Goal: Task Accomplishment & Management: Use online tool/utility

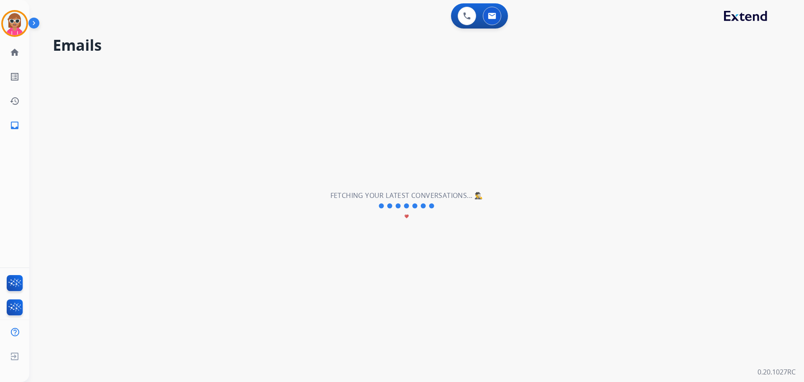
select select "**********"
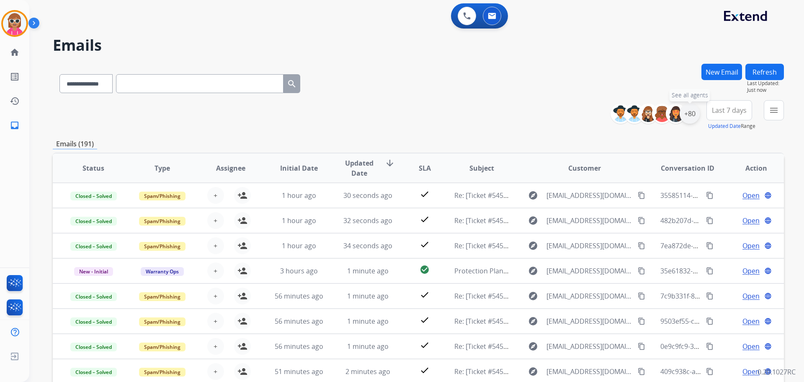
click at [693, 114] on div "+80" at bounding box center [690, 113] width 20 height 20
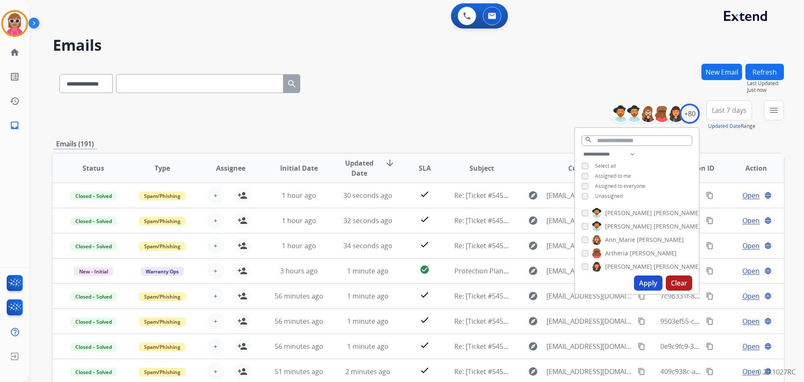
drag, startPoint x: 605, startPoint y: 198, endPoint x: 612, endPoint y: 183, distance: 16.7
click at [605, 198] on span "Unassigned" at bounding box center [609, 195] width 28 height 7
click at [614, 177] on span "Assigned to me" at bounding box center [613, 175] width 36 height 7
drag, startPoint x: 615, startPoint y: 193, endPoint x: 621, endPoint y: 232, distance: 39.8
click at [615, 193] on span "Unassigned" at bounding box center [609, 195] width 28 height 7
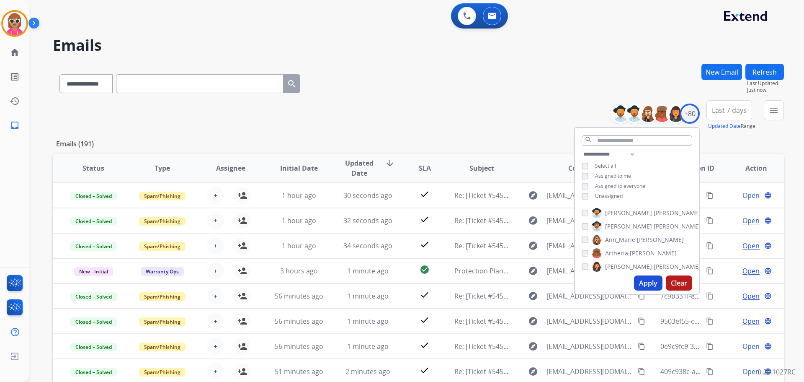
click at [644, 278] on button "Apply" at bounding box center [648, 282] width 28 height 15
click at [779, 117] on button "menu Filters" at bounding box center [774, 110] width 20 height 20
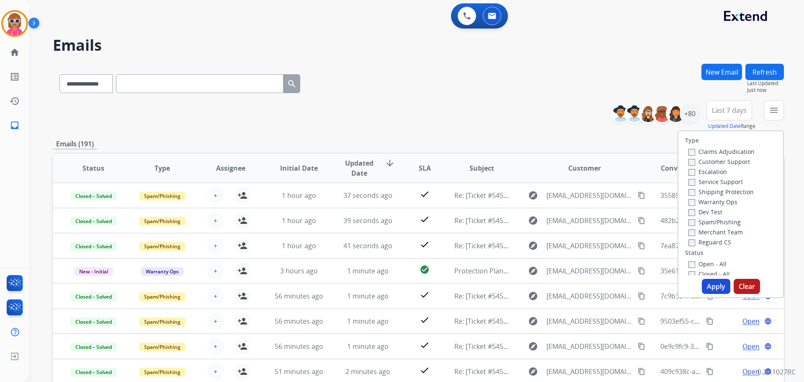
drag, startPoint x: 396, startPoint y: 111, endPoint x: 388, endPoint y: 127, distance: 17.2
click at [396, 112] on div "**********" at bounding box center [419, 115] width 732 height 30
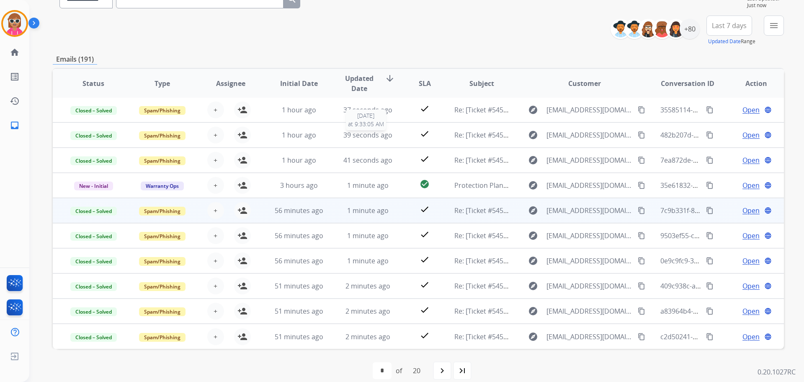
scroll to position [95, 0]
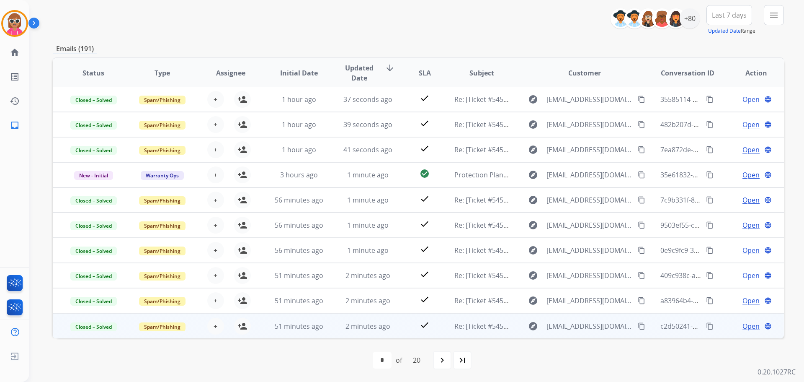
click at [744, 323] on span "Open" at bounding box center [751, 326] width 17 height 10
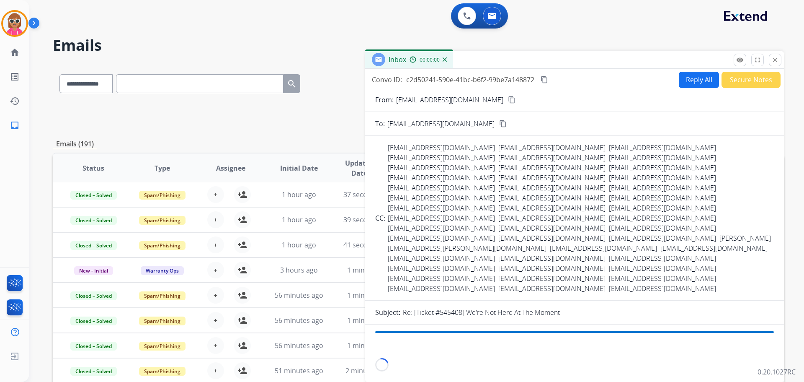
scroll to position [0, 0]
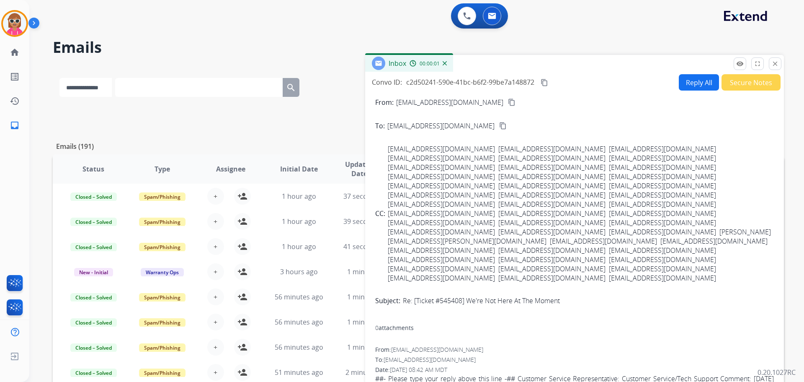
drag, startPoint x: 739, startPoint y: 92, endPoint x: 743, endPoint y: 81, distance: 11.5
click at [740, 88] on div "Convo ID: c2d50241-590e-41bc-b6f2-99be7a148872 content_copy Reply All Secure No…" at bounding box center [574, 226] width 419 height 309
click at [743, 81] on button "Secure Notes" at bounding box center [751, 82] width 59 height 16
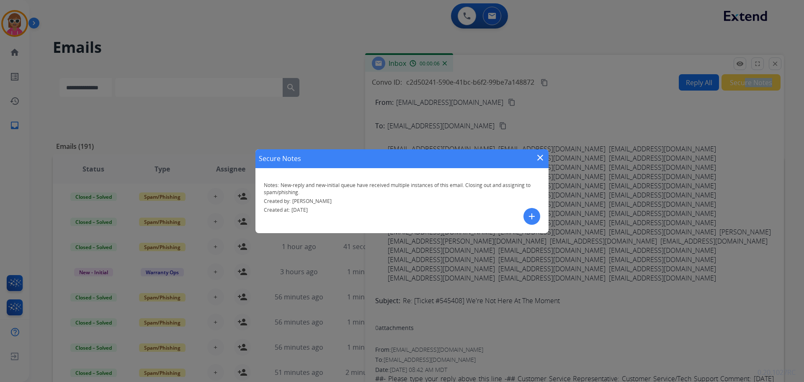
click at [544, 155] on mat-icon "close" at bounding box center [540, 158] width 10 height 10
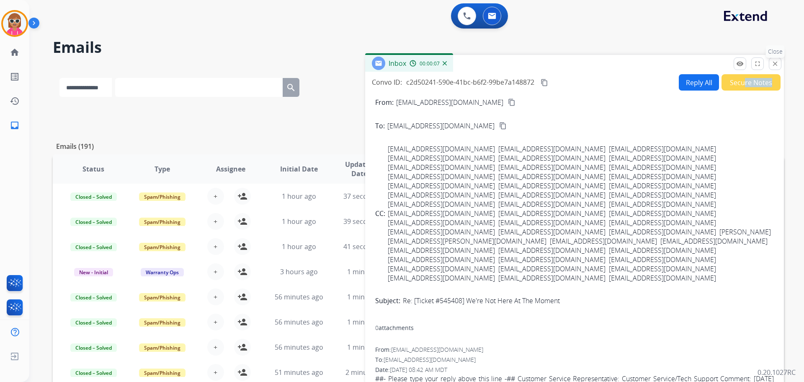
click at [772, 70] on button "close Close" at bounding box center [775, 63] width 13 height 13
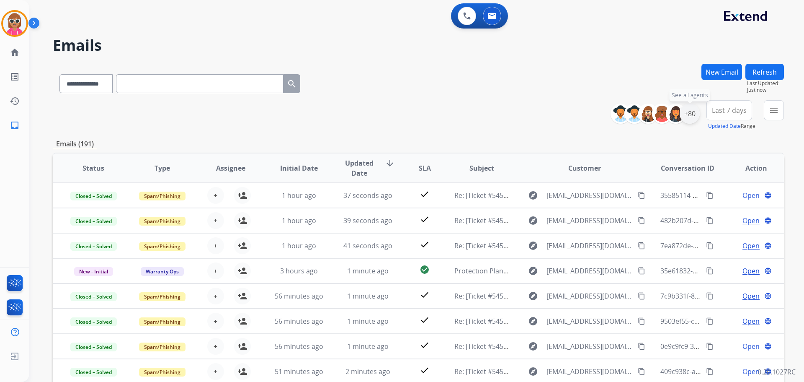
click at [692, 114] on div "+80" at bounding box center [690, 113] width 20 height 20
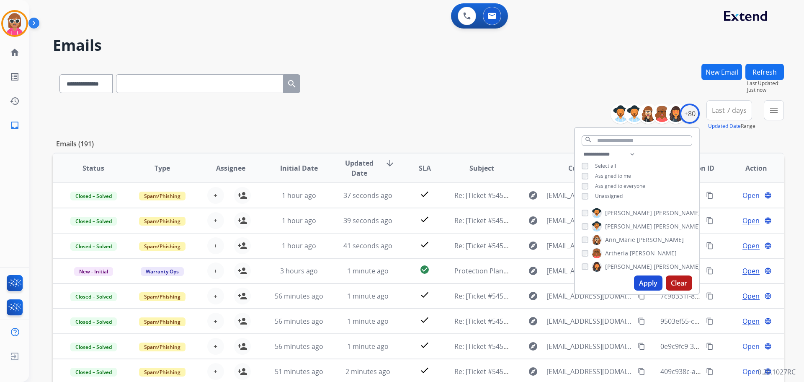
drag, startPoint x: 738, startPoint y: 135, endPoint x: 804, endPoint y: 107, distance: 71.5
click at [741, 133] on div "**********" at bounding box center [419, 270] width 732 height 413
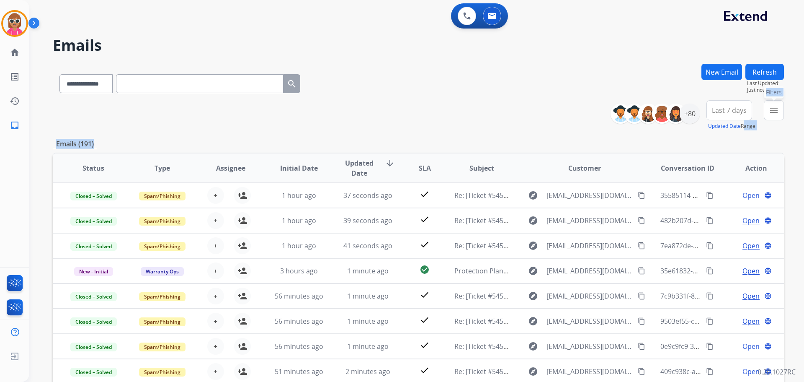
click at [769, 108] on button "menu Filters" at bounding box center [774, 110] width 20 height 20
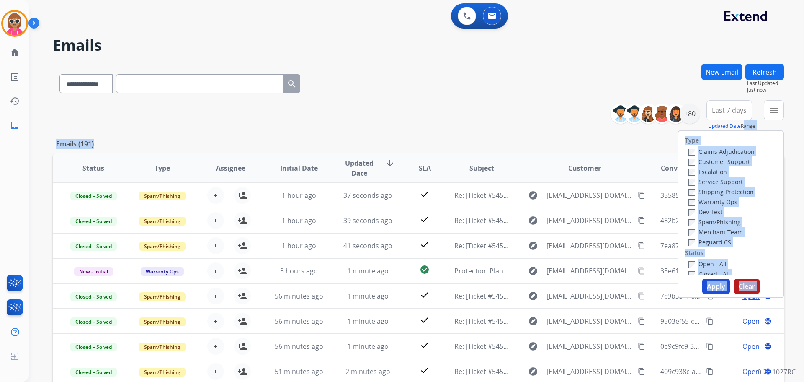
click at [711, 163] on label "Customer Support" at bounding box center [720, 162] width 62 height 8
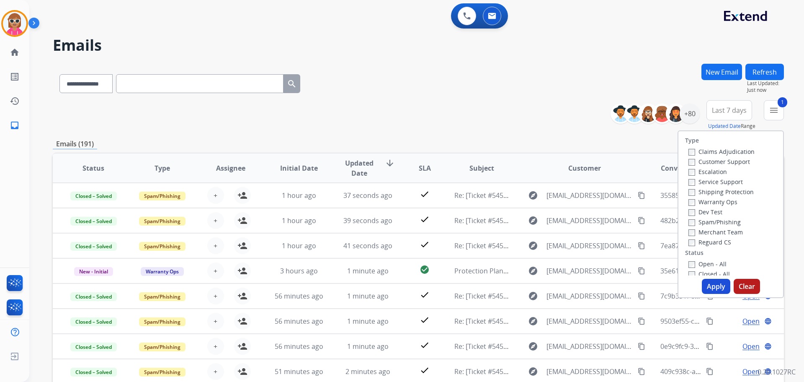
drag, startPoint x: 709, startPoint y: 191, endPoint x: 707, endPoint y: 222, distance: 31.9
click at [709, 191] on label "Shipping Protection" at bounding box center [721, 192] width 65 height 8
click at [707, 240] on label "Reguard CS" at bounding box center [710, 242] width 43 height 8
click at [703, 260] on label "Open - All" at bounding box center [708, 264] width 38 height 8
click at [708, 286] on button "Apply" at bounding box center [716, 286] width 28 height 15
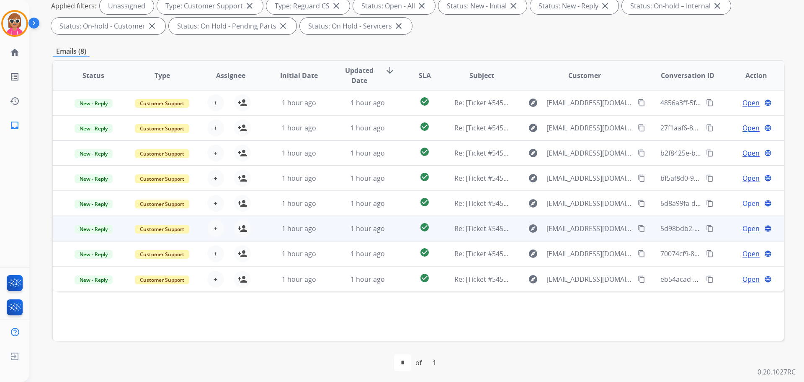
scroll to position [135, 0]
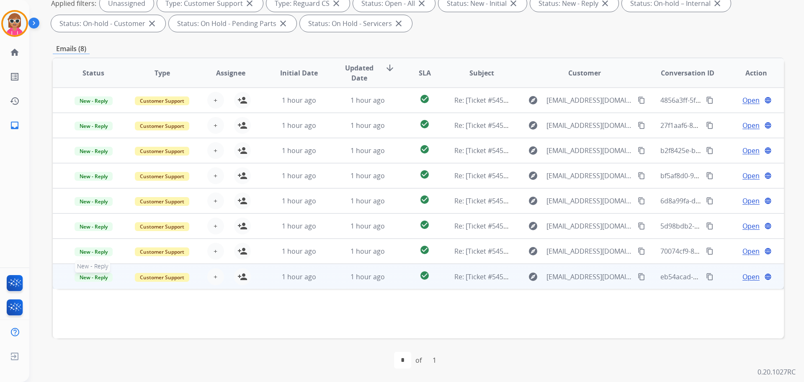
drag, startPoint x: 96, startPoint y: 275, endPoint x: 106, endPoint y: 282, distance: 12.3
click at [96, 276] on span "New - Reply" at bounding box center [94, 277] width 38 height 9
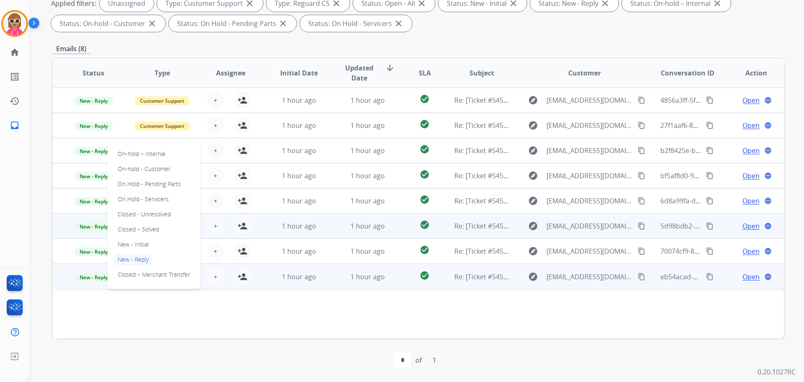
click at [138, 227] on p "Closed – Solved" at bounding box center [138, 229] width 48 height 12
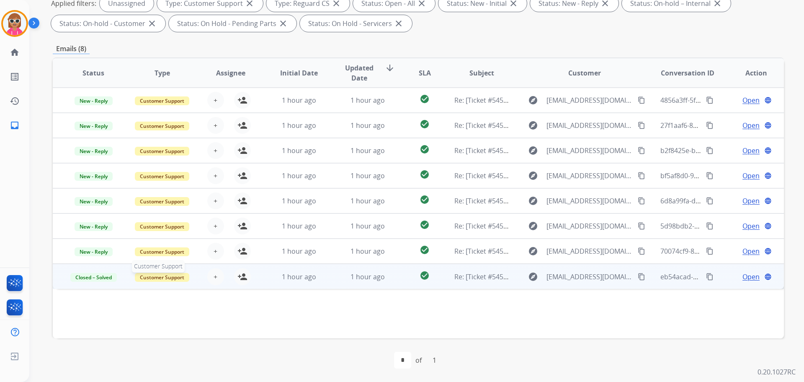
click at [170, 278] on span "Customer Support" at bounding box center [162, 277] width 54 height 9
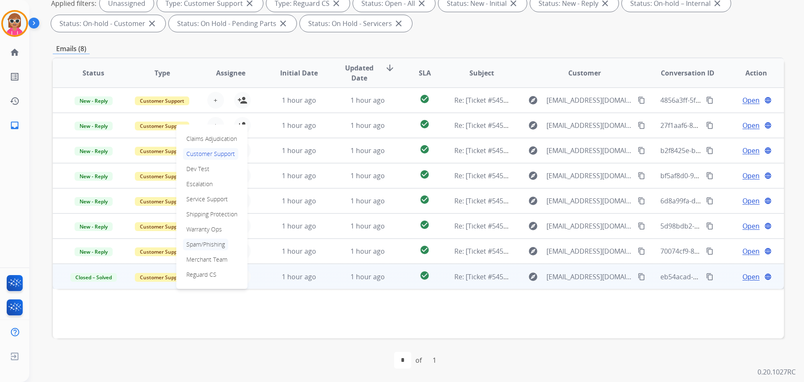
click at [205, 243] on p "Spam/Phishing" at bounding box center [205, 244] width 45 height 12
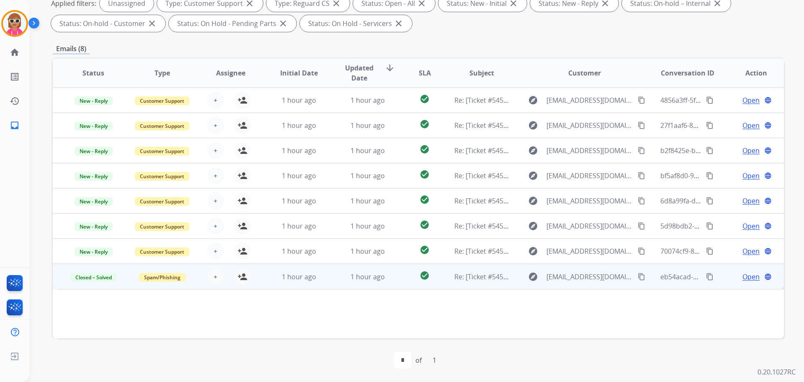
click at [744, 276] on span "Open" at bounding box center [751, 277] width 17 height 10
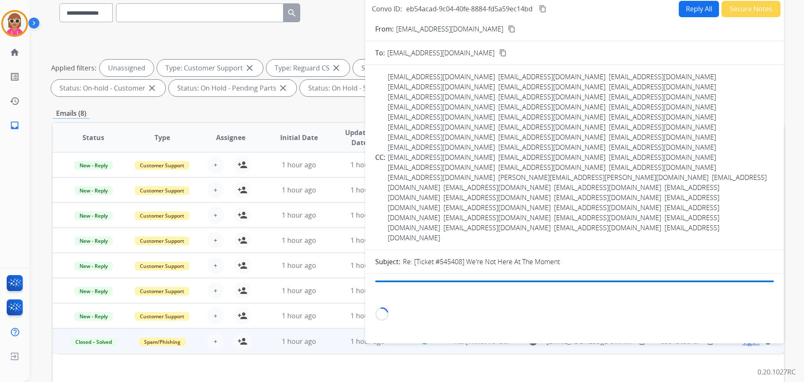
scroll to position [0, 0]
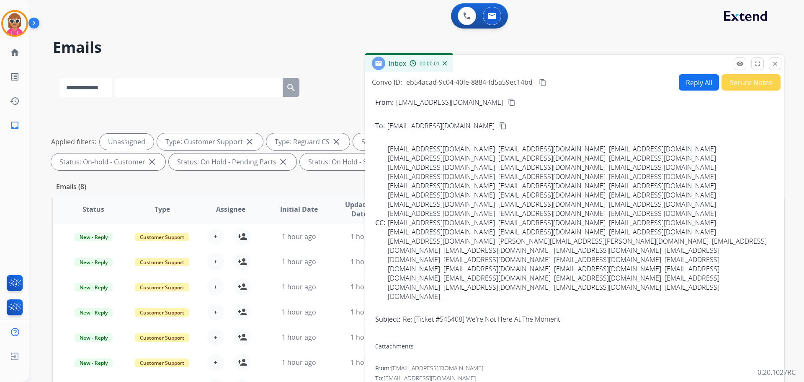
click at [758, 83] on button "Secure Notes" at bounding box center [751, 82] width 59 height 16
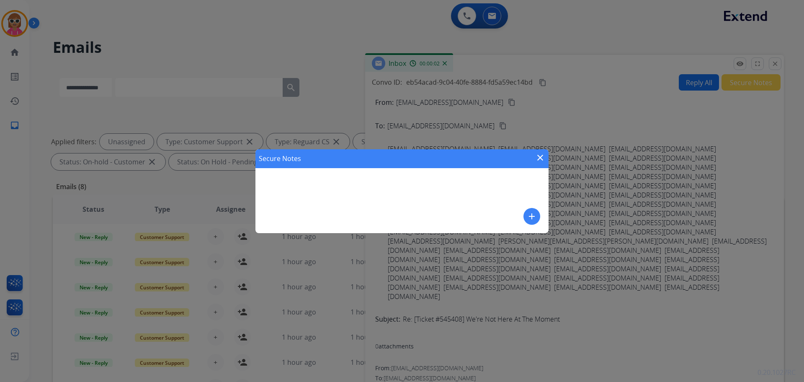
click at [534, 211] on button "add" at bounding box center [532, 216] width 17 height 17
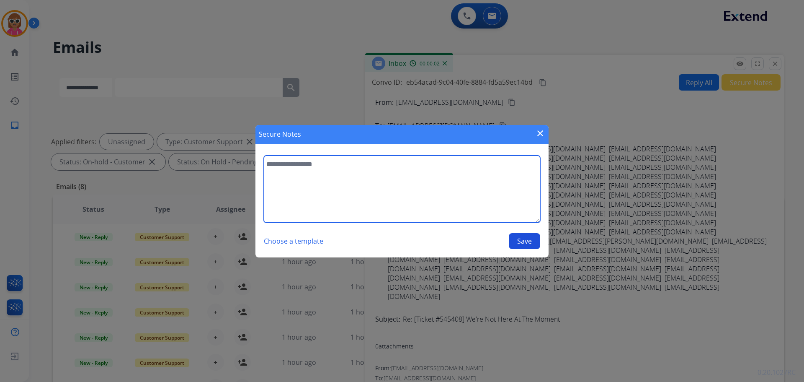
drag, startPoint x: 424, startPoint y: 188, endPoint x: 422, endPoint y: 173, distance: 15.2
click at [424, 188] on textarea at bounding box center [402, 188] width 277 height 67
type textarea "**********"
drag, startPoint x: 514, startPoint y: 164, endPoint x: 119, endPoint y: 188, distance: 395.0
click at [116, 189] on div "**********" at bounding box center [402, 191] width 804 height 382
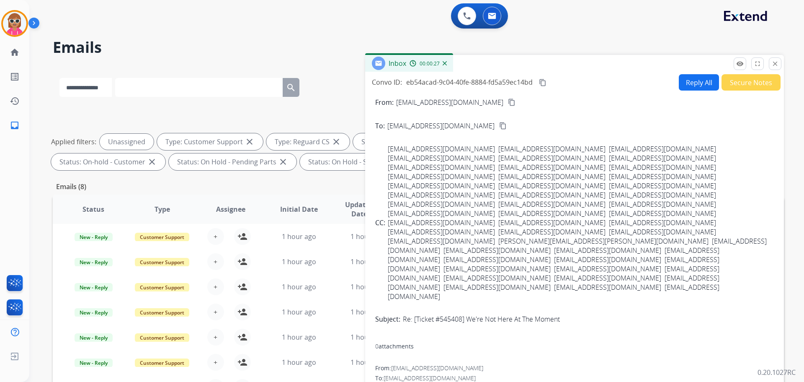
drag, startPoint x: 756, startPoint y: 92, endPoint x: 759, endPoint y: 82, distance: 10.1
click at [759, 82] on button "Secure Notes" at bounding box center [751, 82] width 59 height 16
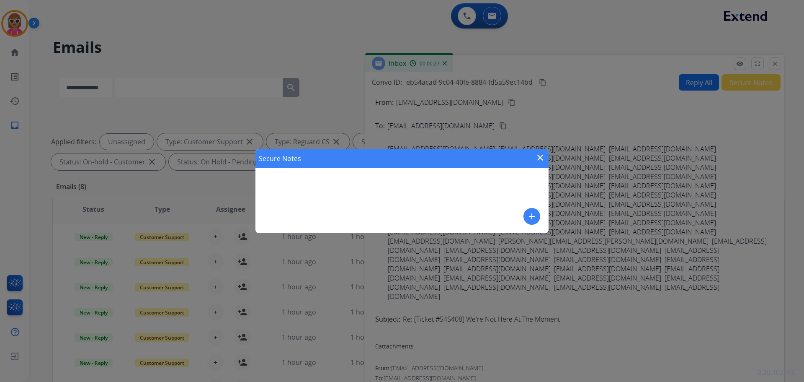
click at [447, 198] on div "Secure Notes close add" at bounding box center [402, 191] width 293 height 84
drag, startPoint x: 606, startPoint y: 330, endPoint x: 595, endPoint y: 318, distance: 16.3
click at [605, 330] on div "Secure Notes close add" at bounding box center [402, 191] width 804 height 382
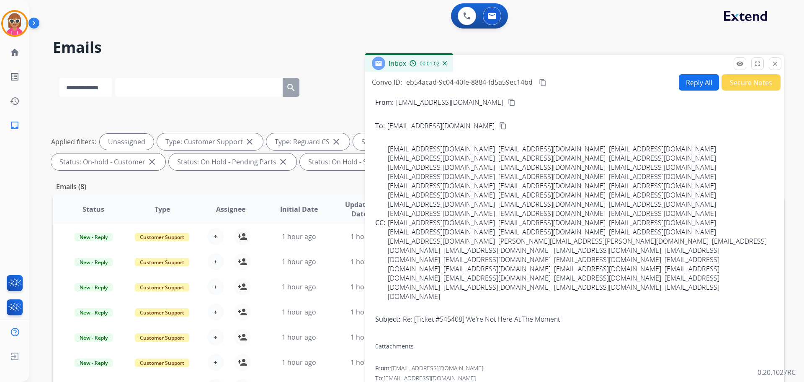
click at [754, 78] on button "Secure Notes" at bounding box center [751, 82] width 59 height 16
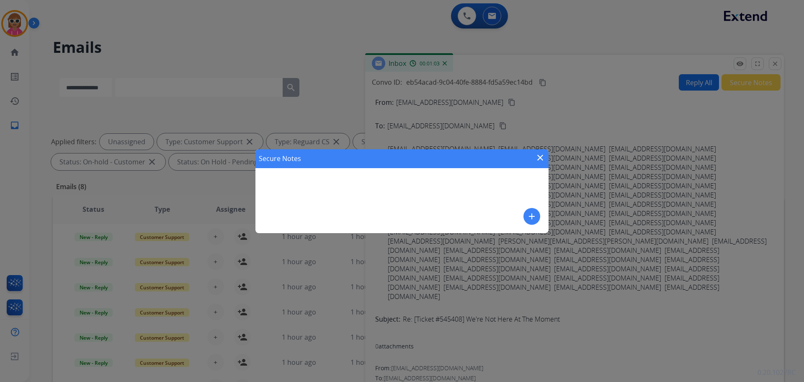
click at [535, 212] on button "add" at bounding box center [532, 216] width 17 height 17
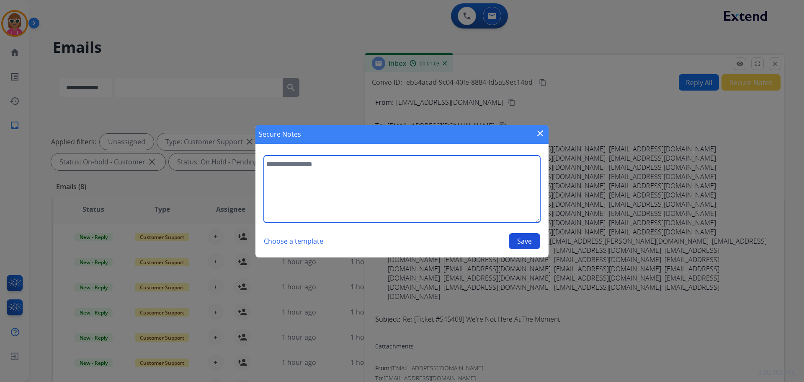
drag, startPoint x: 535, startPoint y: 212, endPoint x: 404, endPoint y: 178, distance: 135.9
click at [405, 180] on textarea at bounding box center [402, 188] width 277 height 67
paste textarea "**********"
type textarea "**********"
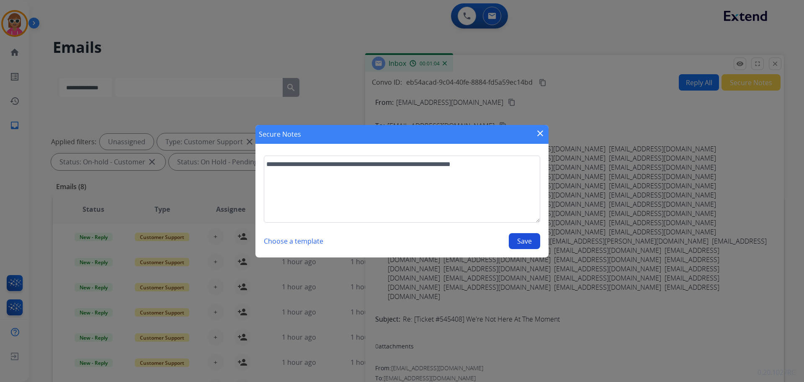
click at [528, 241] on button "Save" at bounding box center [524, 241] width 31 height 16
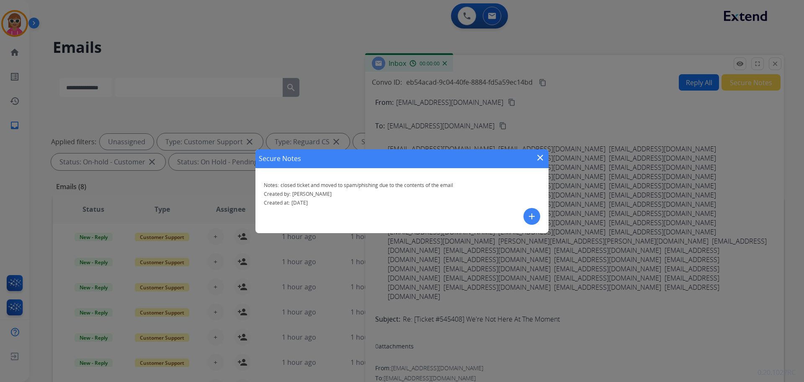
click at [538, 166] on div "Secure Notes close" at bounding box center [402, 158] width 293 height 19
click at [539, 161] on mat-icon "close" at bounding box center [540, 158] width 10 height 10
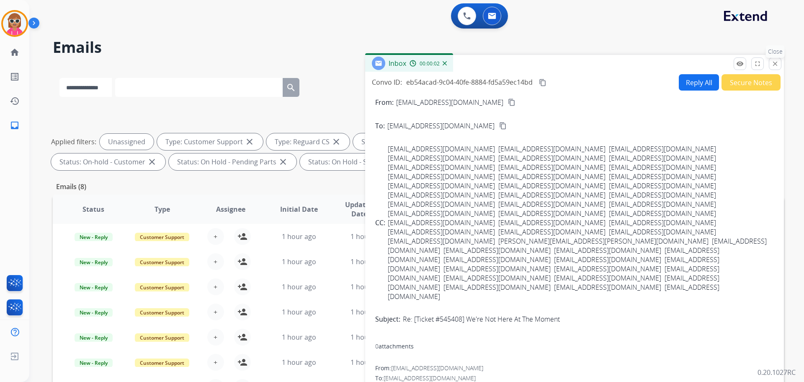
drag, startPoint x: 774, startPoint y: 67, endPoint x: 770, endPoint y: 74, distance: 8.5
click at [774, 69] on button "close Close" at bounding box center [775, 63] width 13 height 13
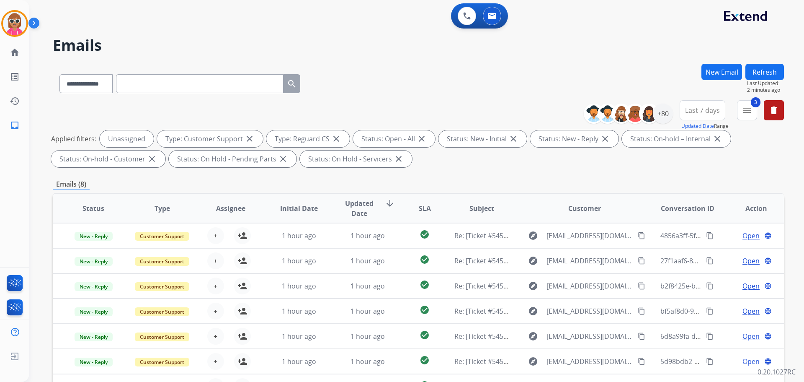
click at [759, 76] on button "Refresh" at bounding box center [765, 72] width 39 height 16
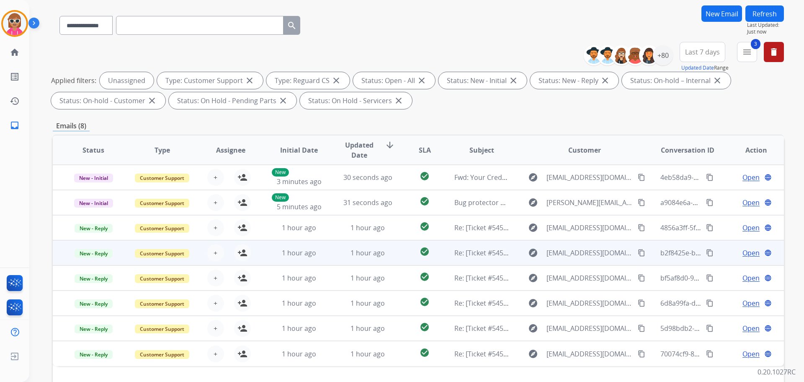
scroll to position [135, 0]
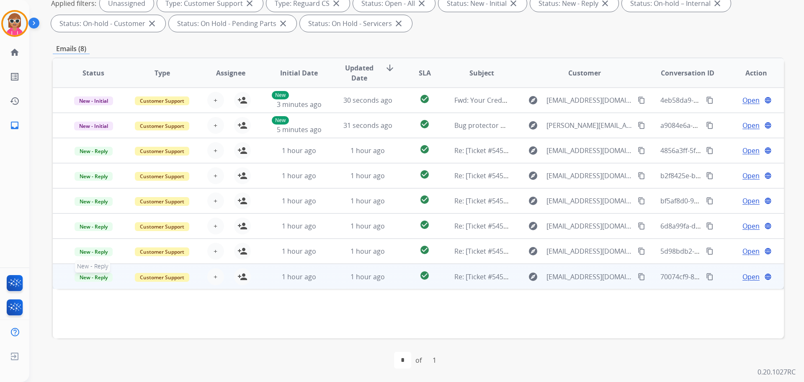
click at [102, 278] on span "New - Reply" at bounding box center [94, 277] width 38 height 9
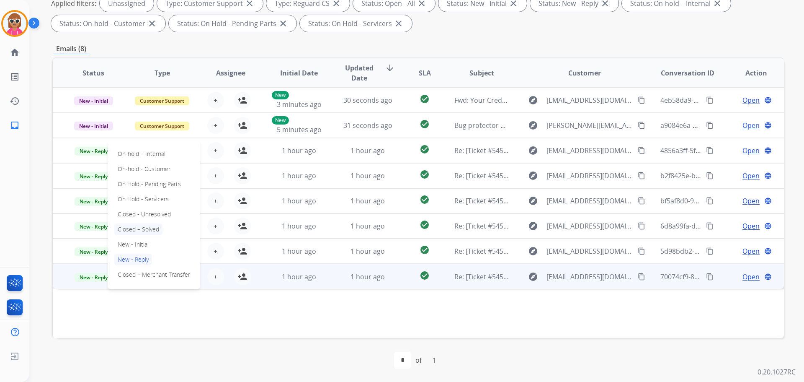
click at [152, 229] on p "Closed – Solved" at bounding box center [138, 229] width 48 height 12
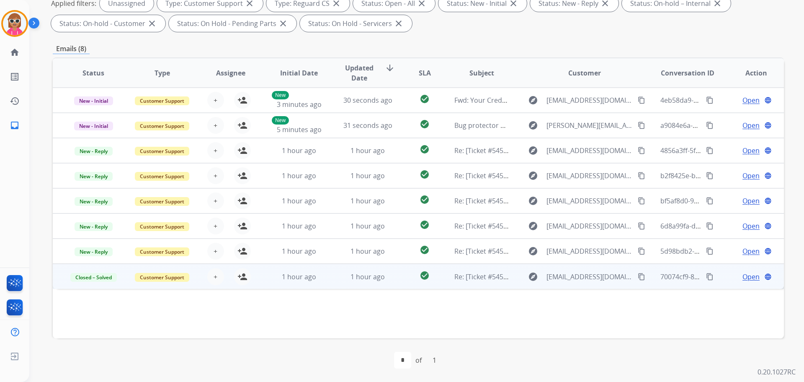
click at [750, 279] on span "Open" at bounding box center [751, 277] width 17 height 10
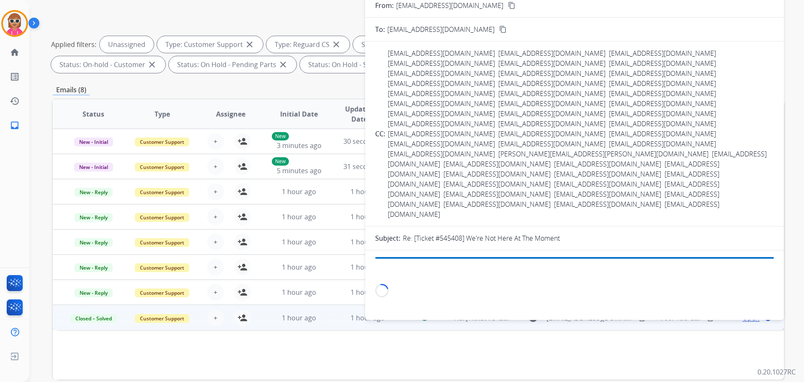
scroll to position [10, 0]
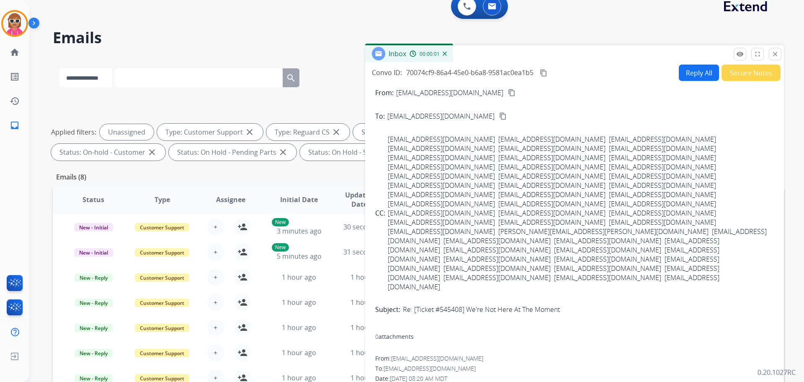
click at [758, 72] on button "Secure Notes" at bounding box center [751, 73] width 59 height 16
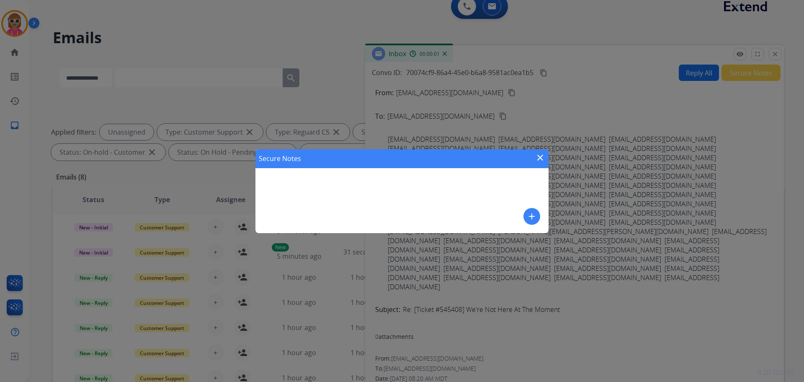
click at [531, 212] on mat-icon "add" at bounding box center [532, 216] width 10 height 10
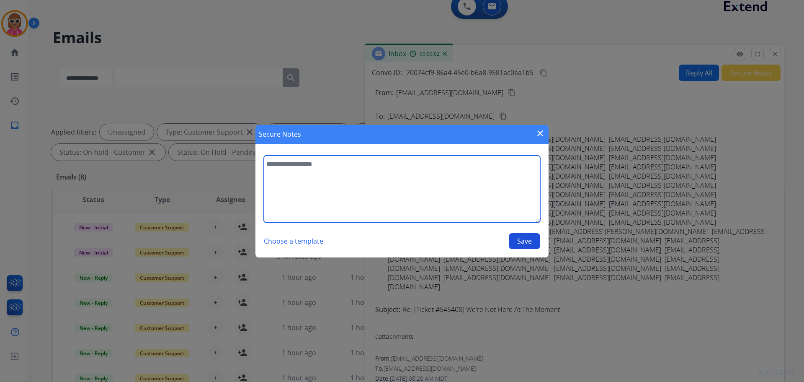
click at [439, 187] on textarea at bounding box center [402, 188] width 277 height 67
paste textarea "**********"
type textarea "**********"
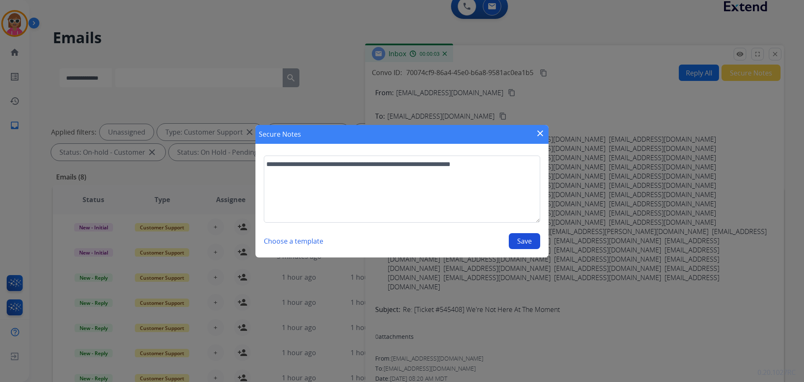
click at [527, 243] on button "Save" at bounding box center [524, 241] width 31 height 16
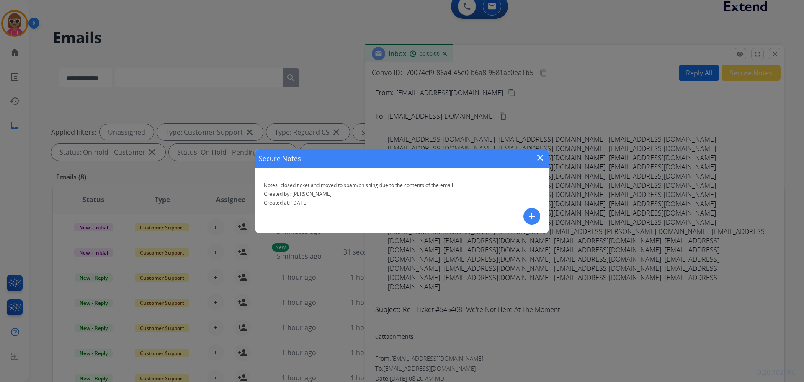
click at [536, 157] on mat-icon "close" at bounding box center [540, 158] width 10 height 10
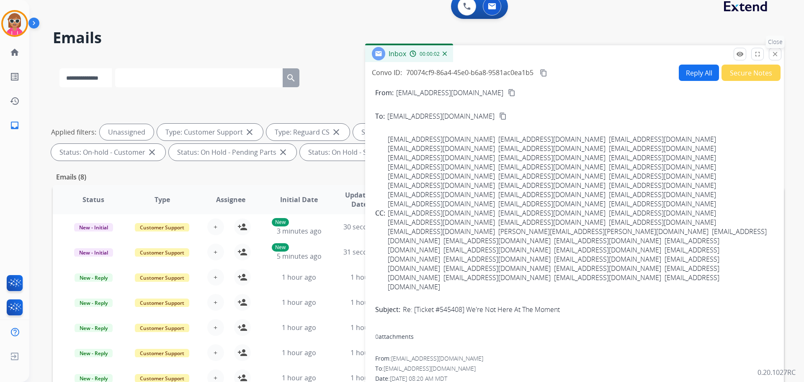
drag, startPoint x: 772, startPoint y: 53, endPoint x: 465, endPoint y: 119, distance: 313.7
click at [771, 54] on button "close Close" at bounding box center [775, 54] width 13 height 13
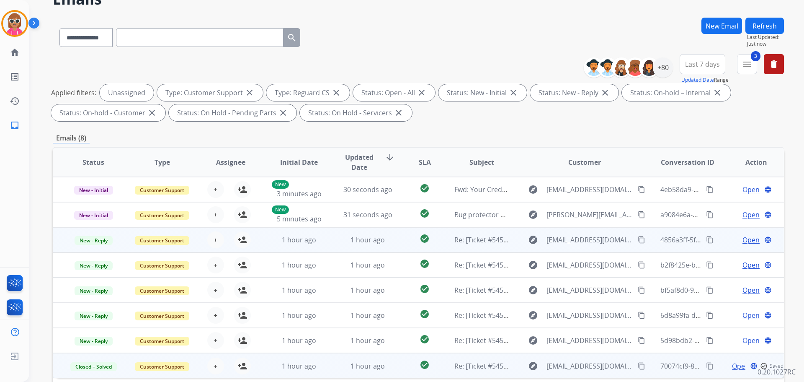
scroll to position [135, 0]
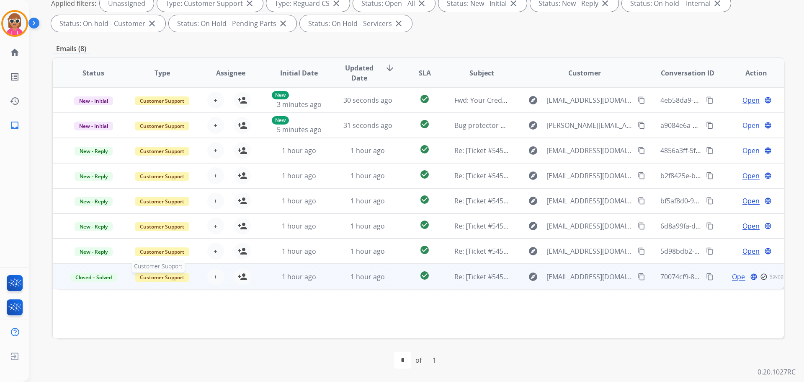
click at [161, 277] on span "Customer Support" at bounding box center [162, 277] width 54 height 9
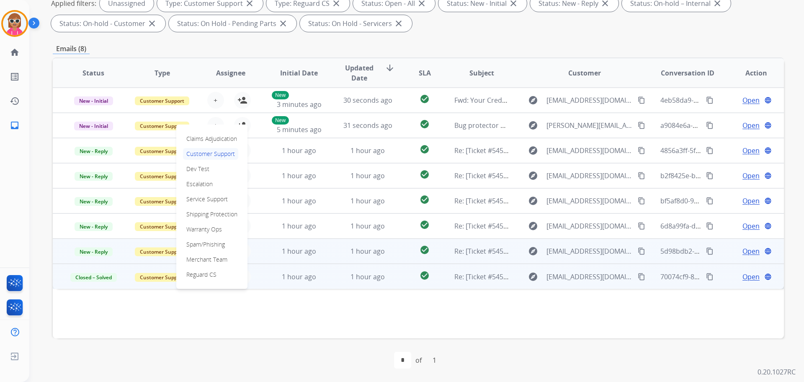
click at [205, 240] on p "Spam/Phishing" at bounding box center [205, 244] width 45 height 12
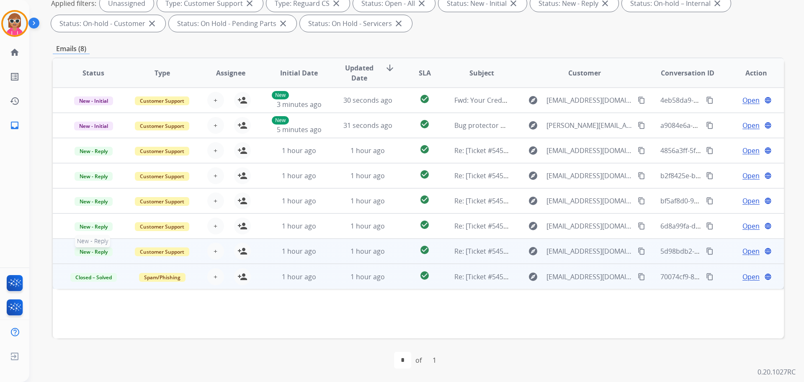
click at [82, 248] on span "New - Reply" at bounding box center [94, 251] width 38 height 9
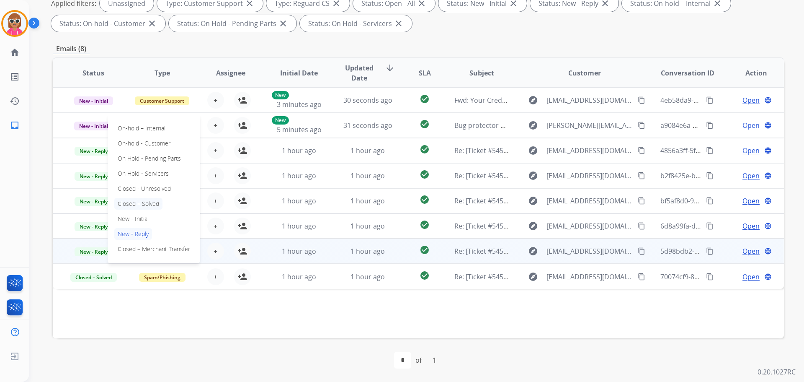
click at [142, 201] on p "Closed – Solved" at bounding box center [138, 204] width 48 height 12
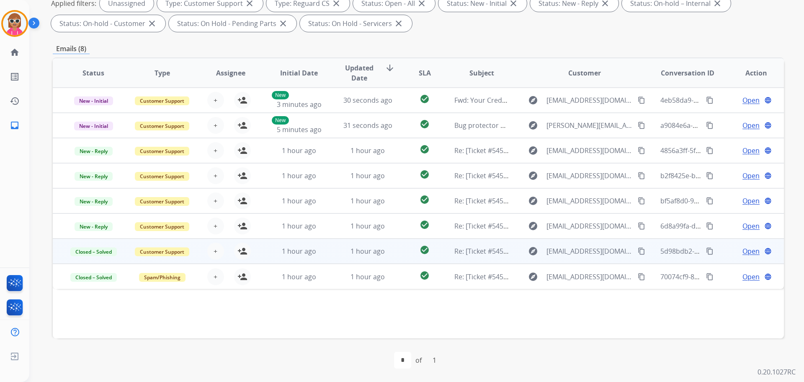
click at [747, 249] on span "Open" at bounding box center [751, 251] width 17 height 10
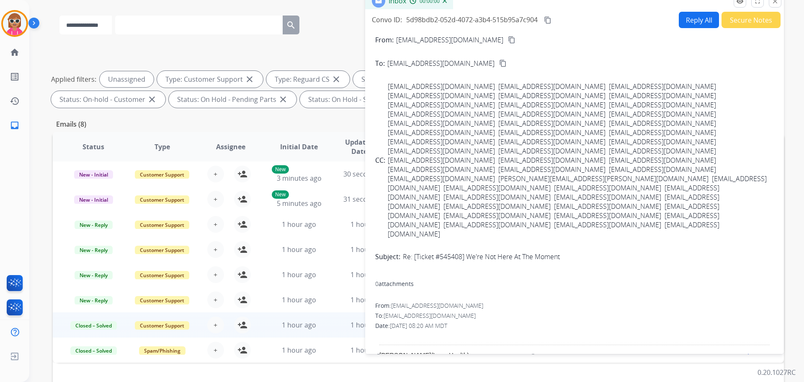
scroll to position [10, 0]
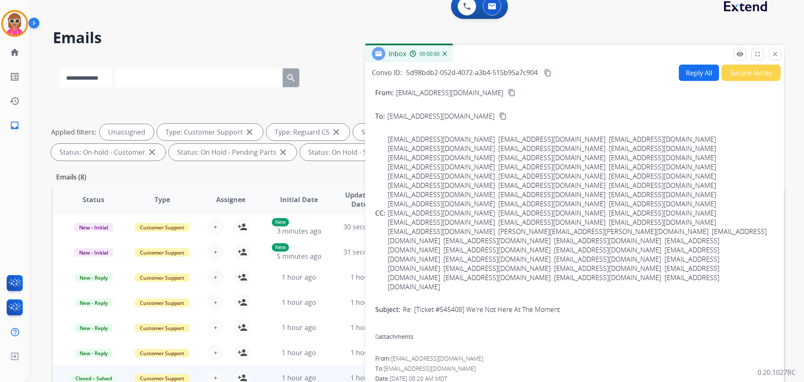
click at [730, 76] on button "Secure Notes" at bounding box center [751, 73] width 59 height 16
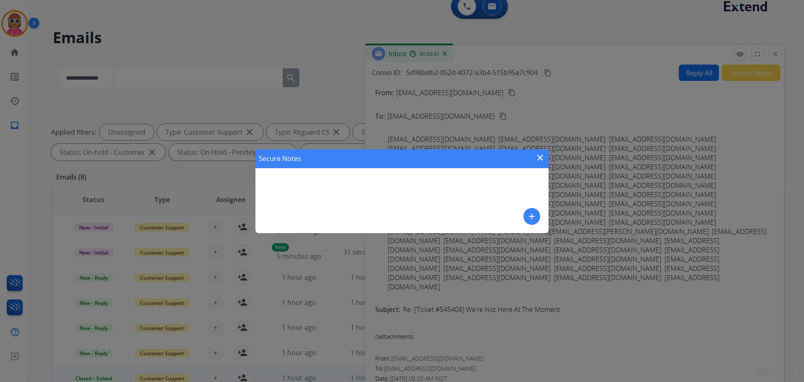
click at [528, 215] on mat-icon "add" at bounding box center [532, 216] width 10 height 10
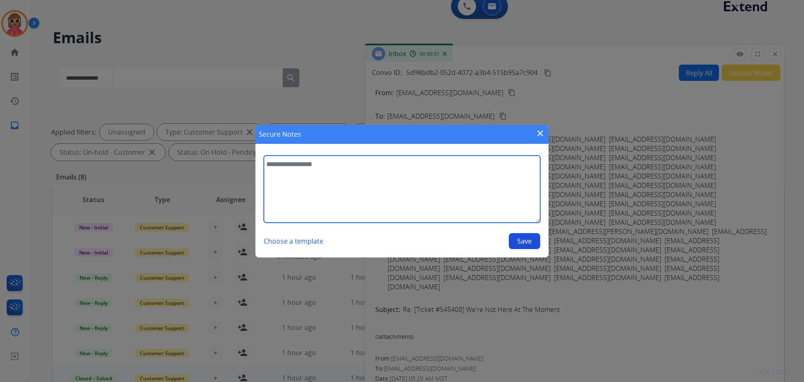
click at [473, 185] on textarea at bounding box center [402, 188] width 277 height 67
paste textarea "**********"
type textarea "**********"
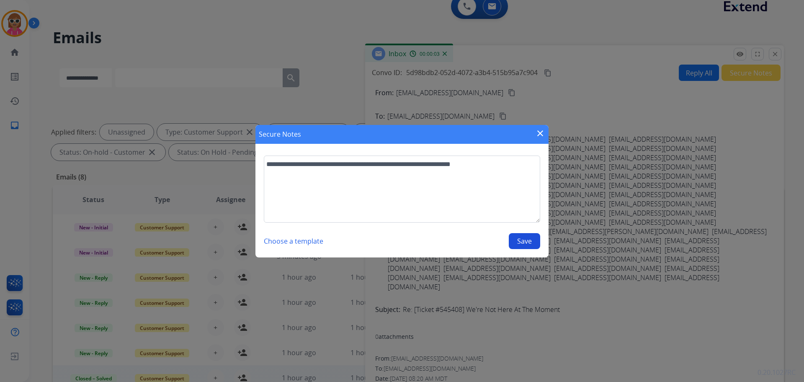
click at [528, 245] on button "Save" at bounding box center [524, 241] width 31 height 16
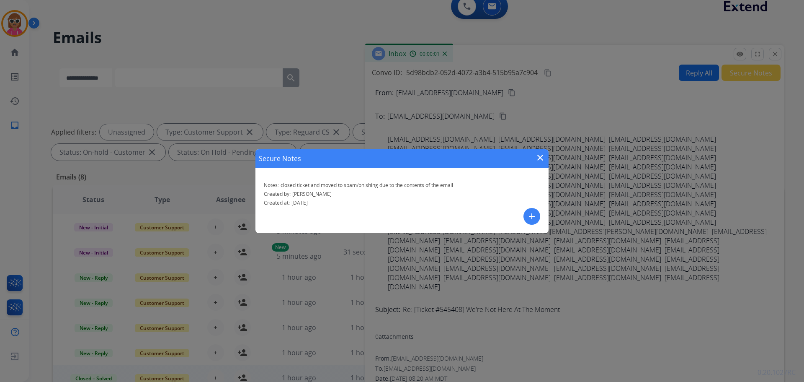
click at [544, 157] on mat-icon "close" at bounding box center [540, 158] width 10 height 10
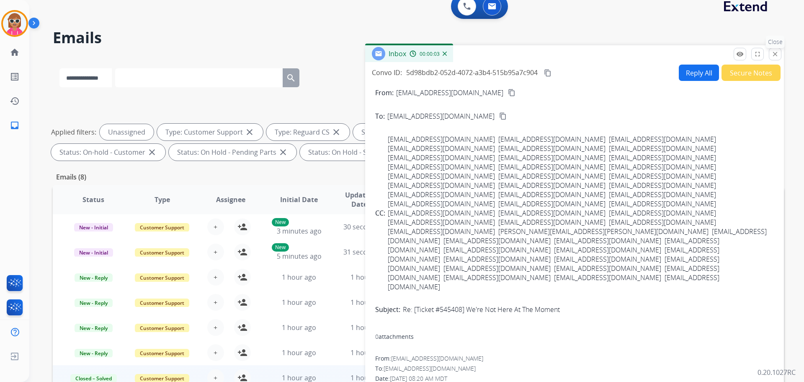
click at [776, 56] on mat-icon "close" at bounding box center [776, 54] width 8 height 8
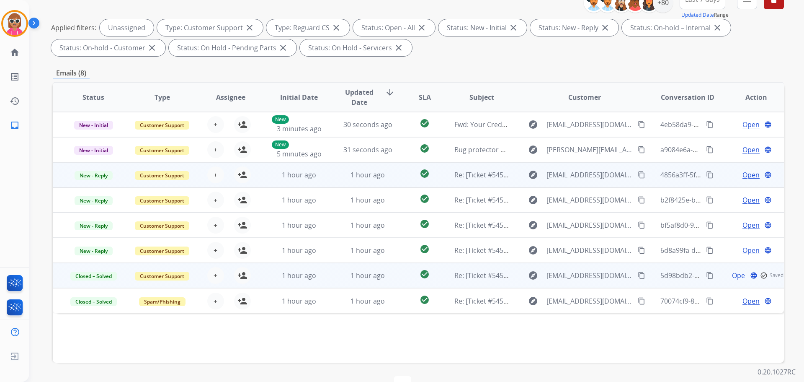
scroll to position [135, 0]
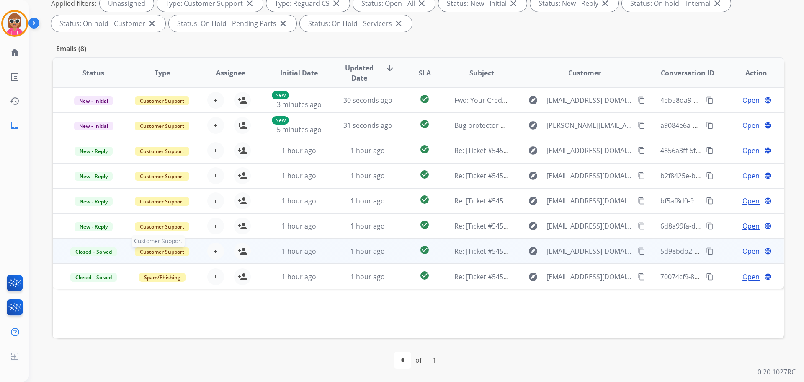
click at [172, 247] on span "Customer Support" at bounding box center [162, 251] width 54 height 9
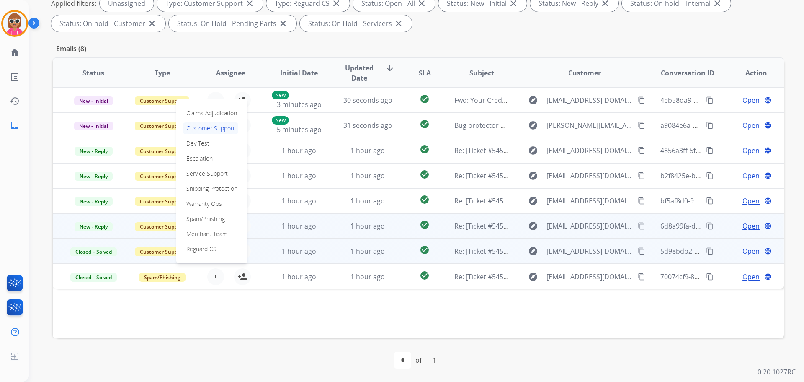
click at [206, 219] on p "Spam/Phishing" at bounding box center [205, 219] width 45 height 12
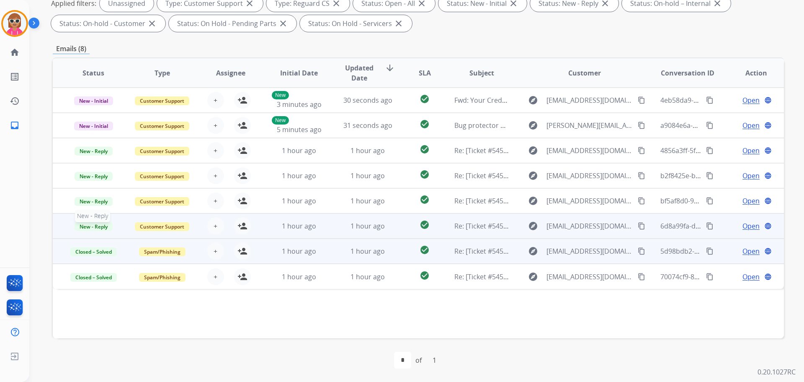
click at [105, 226] on span "New - Reply" at bounding box center [94, 226] width 38 height 9
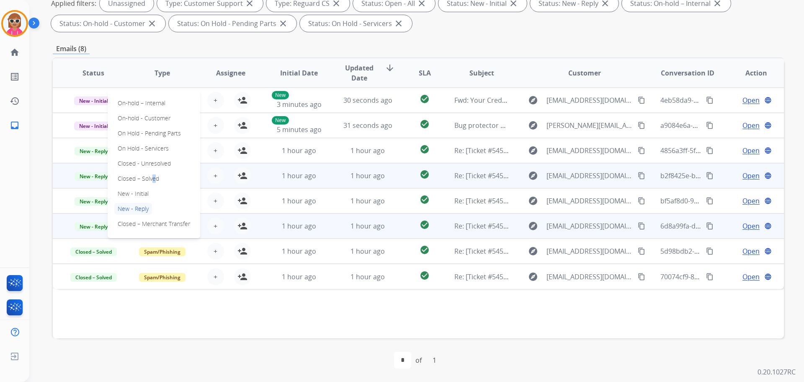
click at [151, 180] on p "Closed – Solved" at bounding box center [138, 179] width 48 height 12
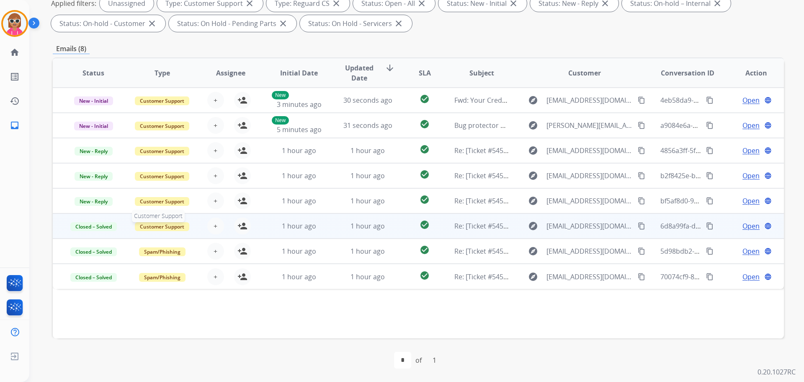
click at [168, 225] on span "Customer Support" at bounding box center [162, 226] width 54 height 9
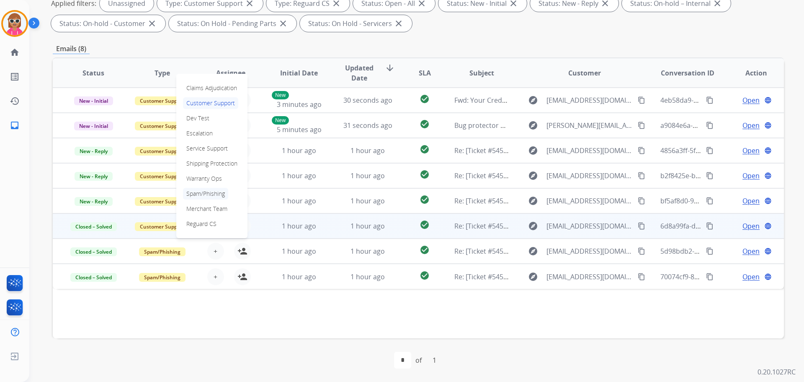
click at [210, 194] on p "Spam/Phishing" at bounding box center [205, 194] width 45 height 12
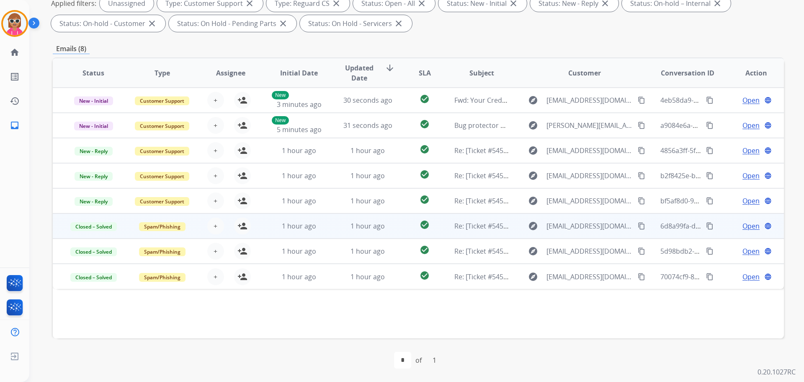
click at [743, 225] on span "Open" at bounding box center [751, 226] width 17 height 10
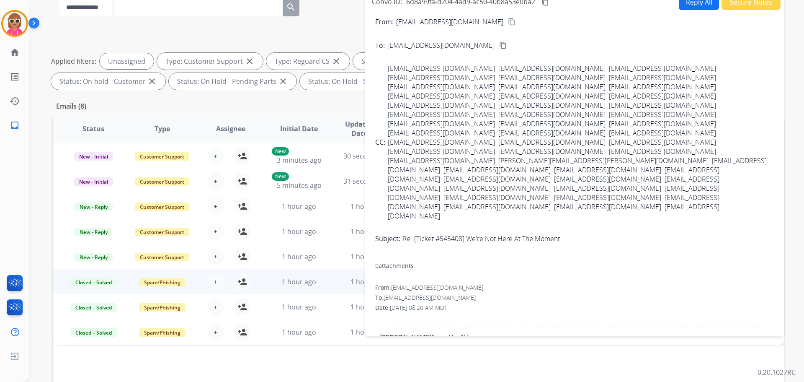
scroll to position [0, 0]
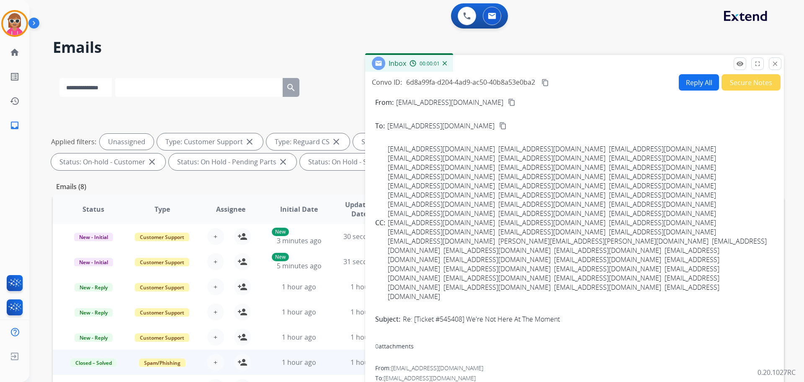
click at [751, 80] on button "Secure Notes" at bounding box center [751, 82] width 59 height 16
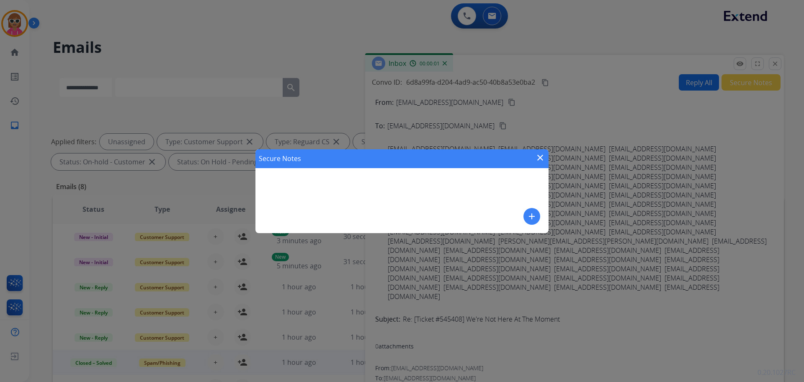
click at [525, 214] on button "add" at bounding box center [532, 216] width 17 height 17
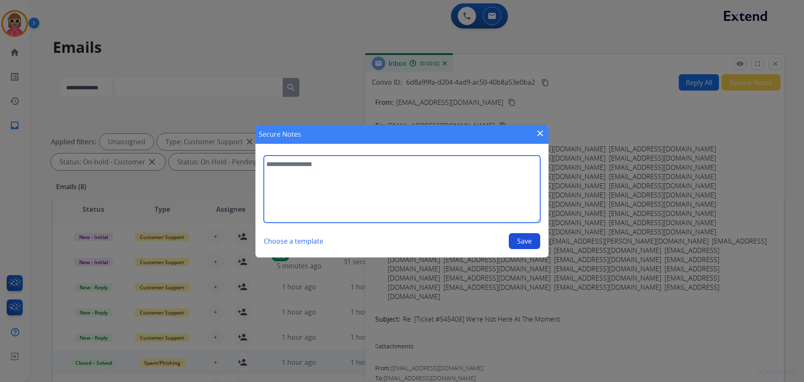
click at [368, 165] on textarea at bounding box center [402, 188] width 277 height 67
paste textarea "**********"
type textarea "**********"
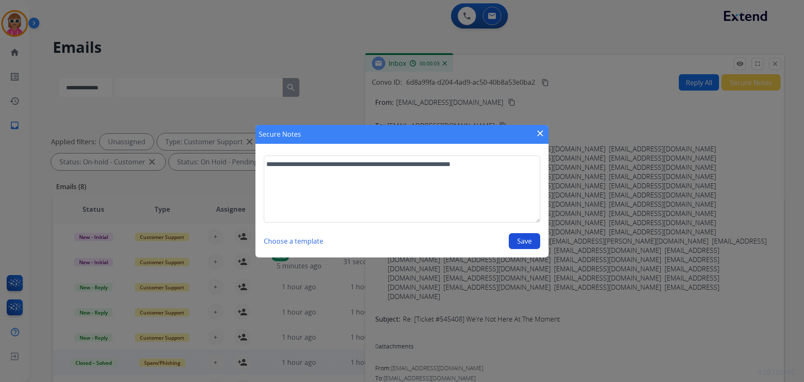
click at [518, 243] on button "Save" at bounding box center [524, 241] width 31 height 16
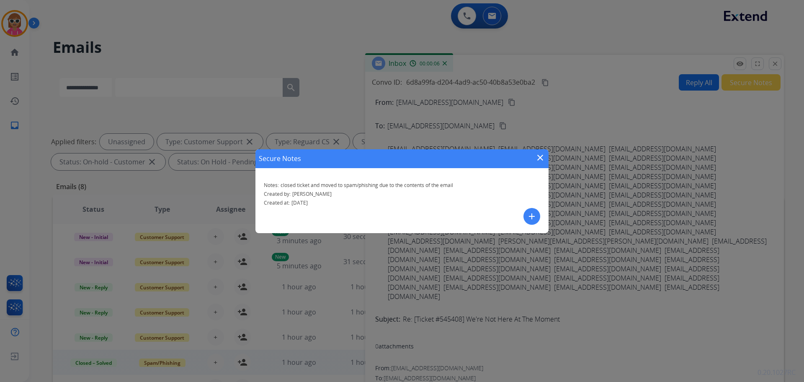
click at [544, 158] on mat-icon "close" at bounding box center [540, 158] width 10 height 10
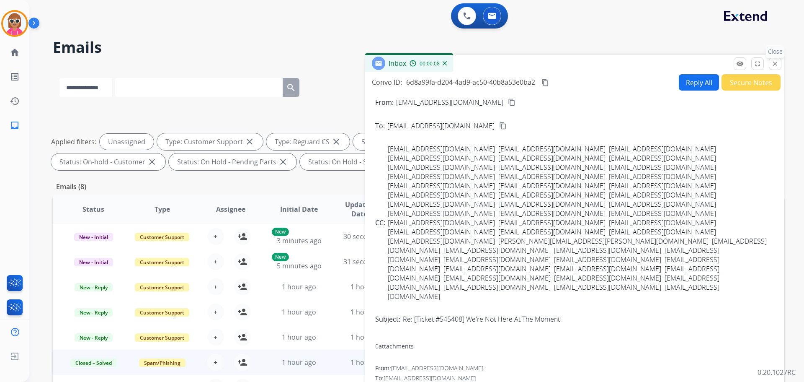
click at [778, 63] on mat-icon "close" at bounding box center [776, 64] width 8 height 8
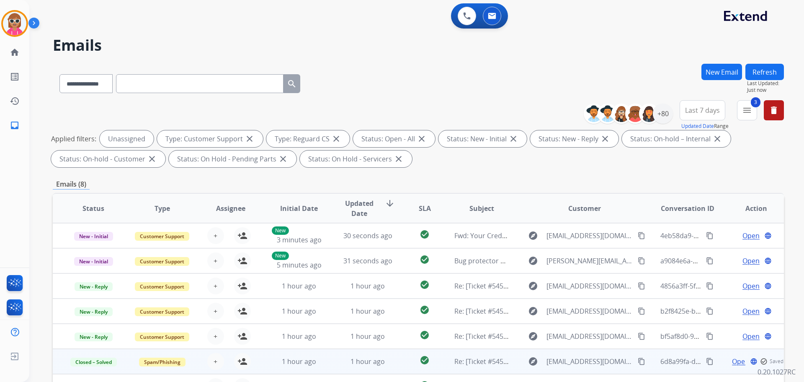
click at [775, 75] on button "Refresh" at bounding box center [765, 72] width 39 height 16
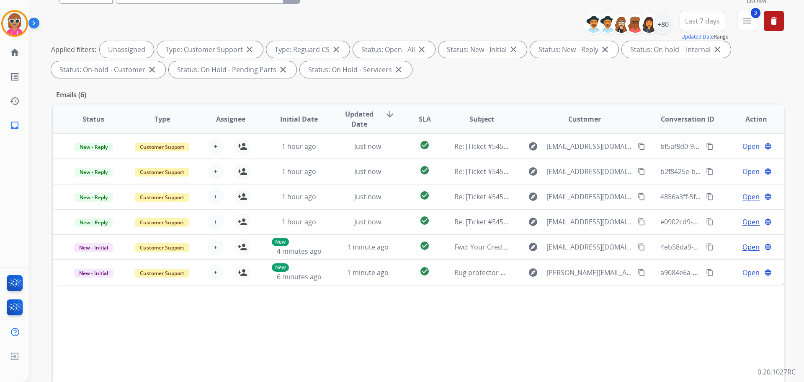
scroll to position [135, 0]
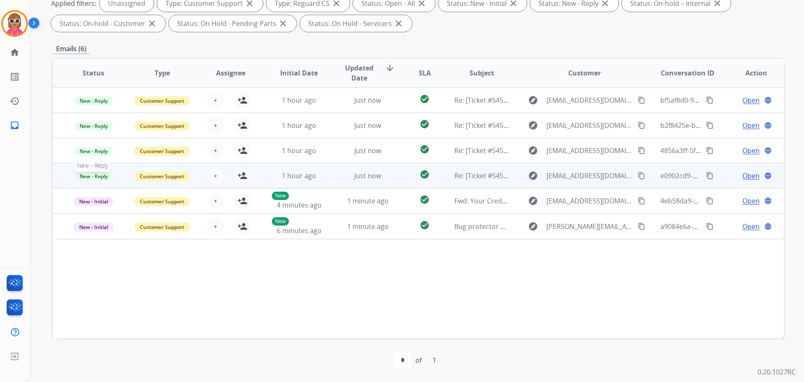
click at [96, 174] on span "New - Reply" at bounding box center [94, 176] width 38 height 9
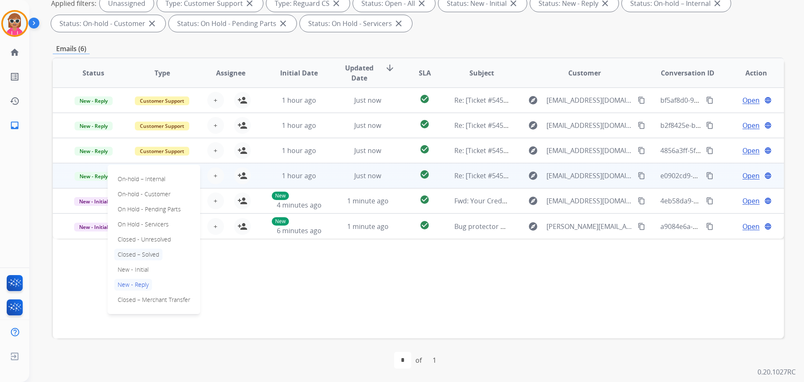
click at [132, 251] on p "Closed – Solved" at bounding box center [138, 254] width 48 height 12
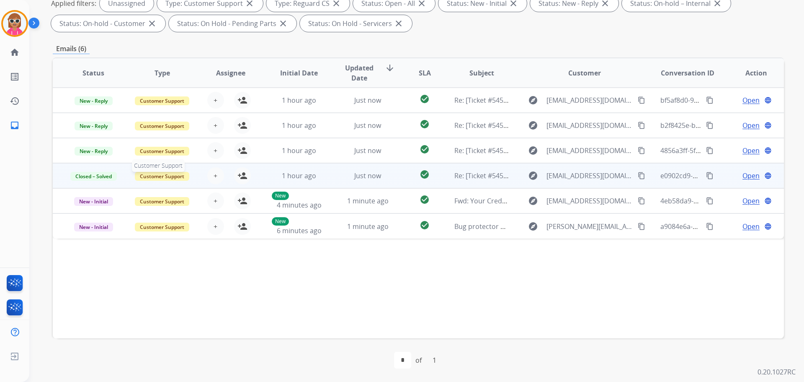
click at [159, 176] on span "Customer Support" at bounding box center [162, 176] width 54 height 9
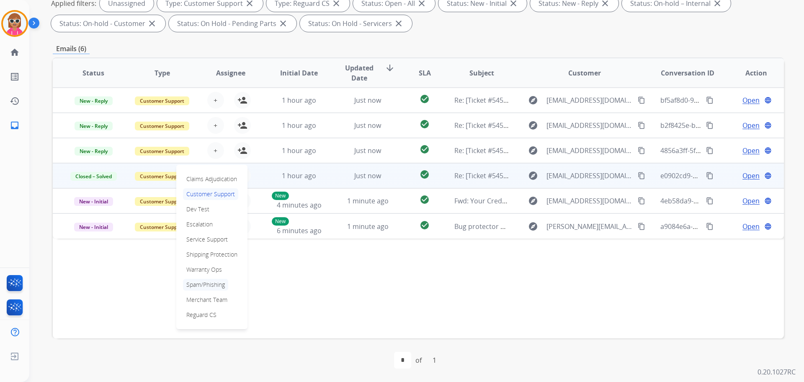
click at [208, 286] on p "Spam/Phishing" at bounding box center [205, 285] width 45 height 12
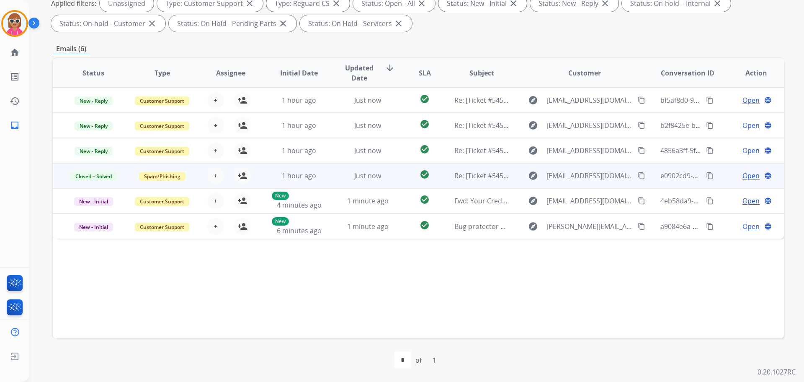
drag, startPoint x: 738, startPoint y: 173, endPoint x: 663, endPoint y: 179, distance: 75.3
click at [729, 176] on div "Open language" at bounding box center [756, 176] width 55 height 10
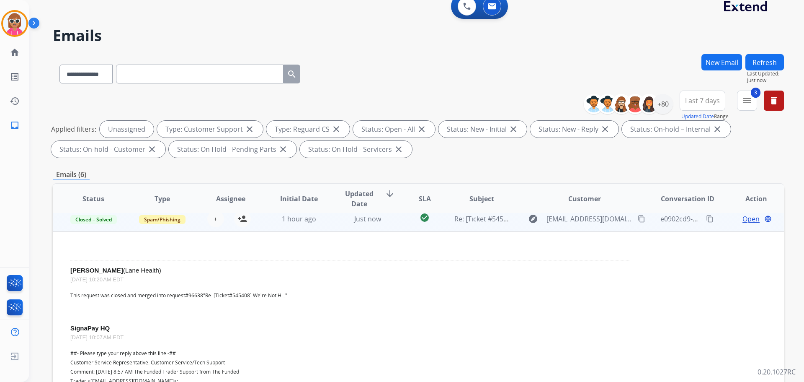
scroll to position [75, 0]
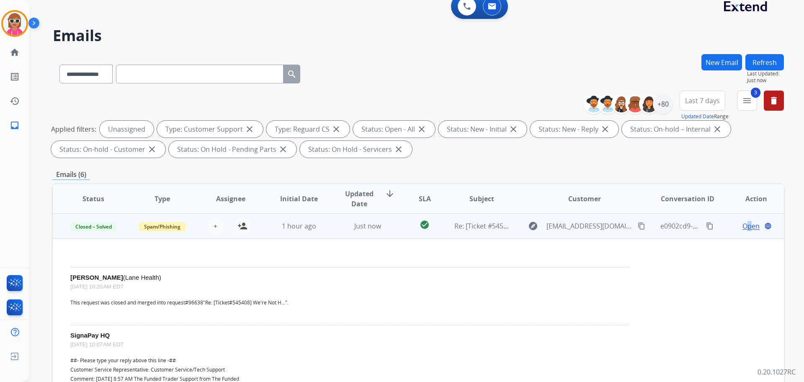
click at [743, 225] on span "Open" at bounding box center [751, 226] width 17 height 10
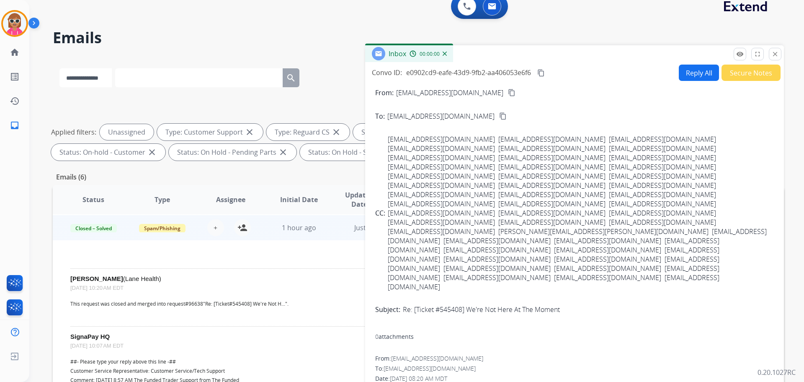
click at [752, 72] on button "Secure Notes" at bounding box center [751, 73] width 59 height 16
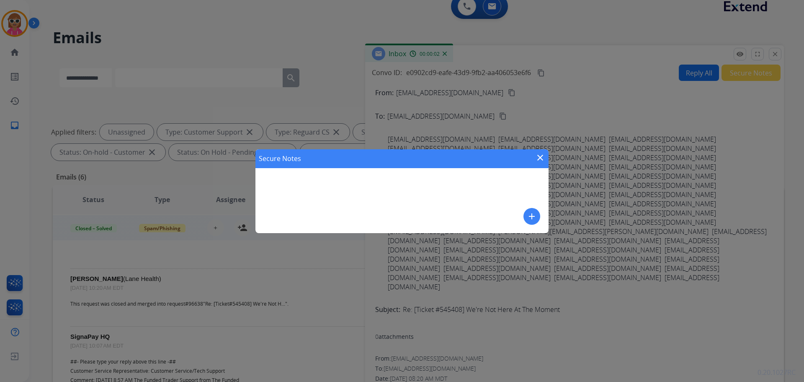
click at [528, 219] on mat-icon "add" at bounding box center [532, 216] width 10 height 10
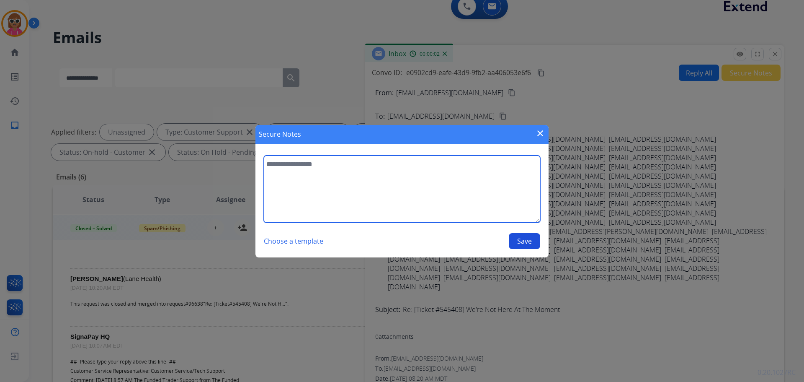
click at [486, 200] on textarea at bounding box center [402, 188] width 277 height 67
paste textarea "**********"
type textarea "**********"
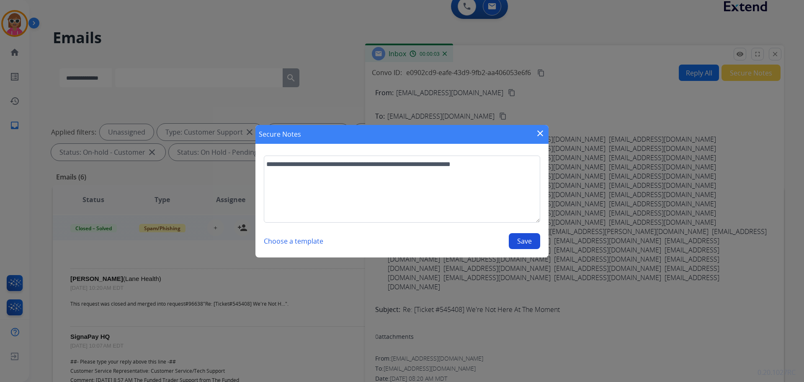
click at [533, 235] on button "Save" at bounding box center [524, 241] width 31 height 16
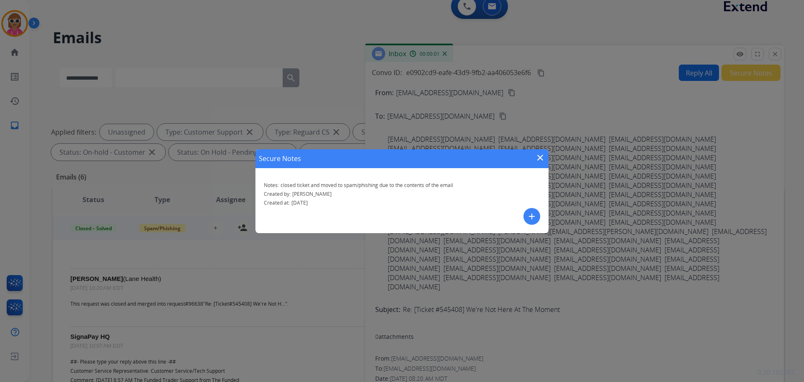
drag, startPoint x: 541, startPoint y: 158, endPoint x: 322, endPoint y: 224, distance: 229.0
click at [540, 158] on mat-icon "close" at bounding box center [540, 158] width 10 height 10
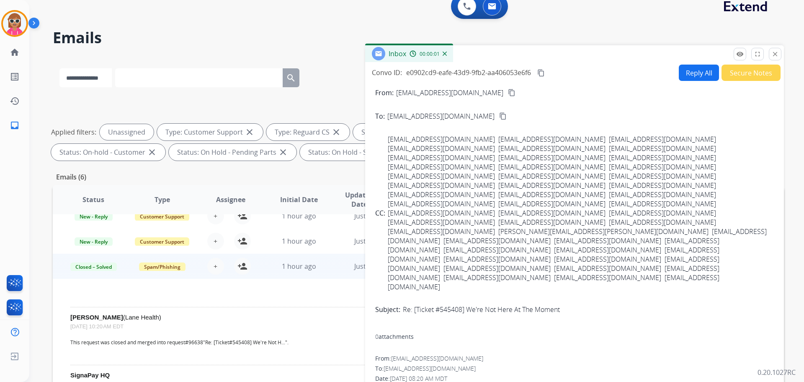
scroll to position [0, 0]
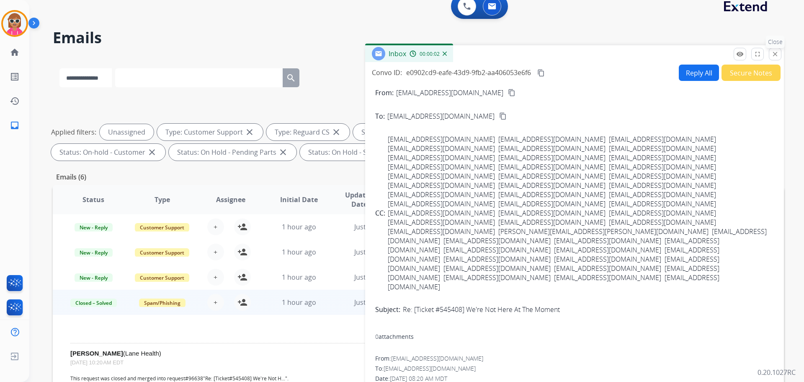
click at [780, 50] on button "close Close" at bounding box center [775, 54] width 13 height 13
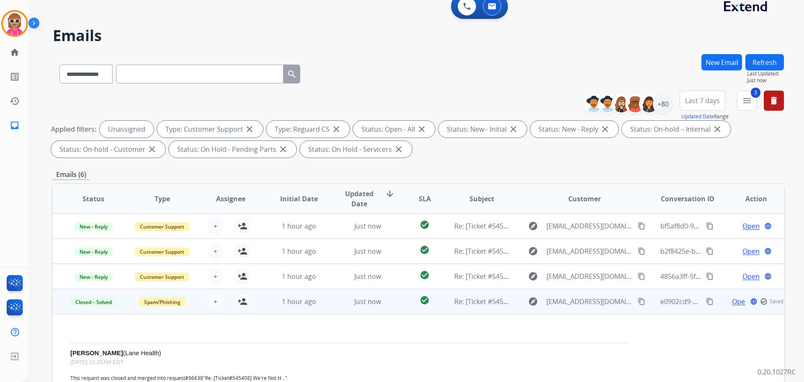
click at [768, 64] on button "Refresh" at bounding box center [765, 62] width 39 height 16
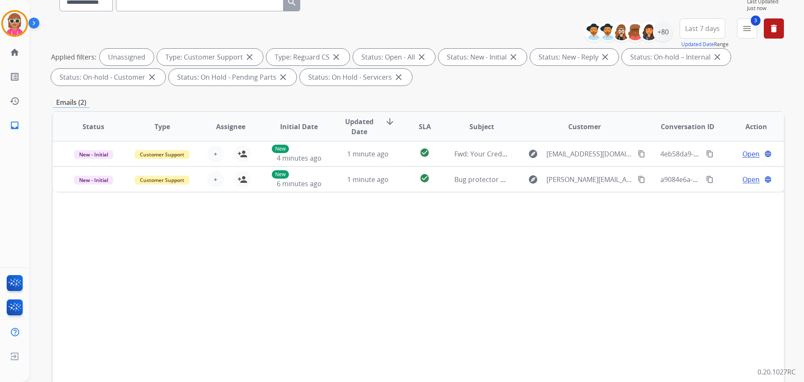
scroll to position [84, 0]
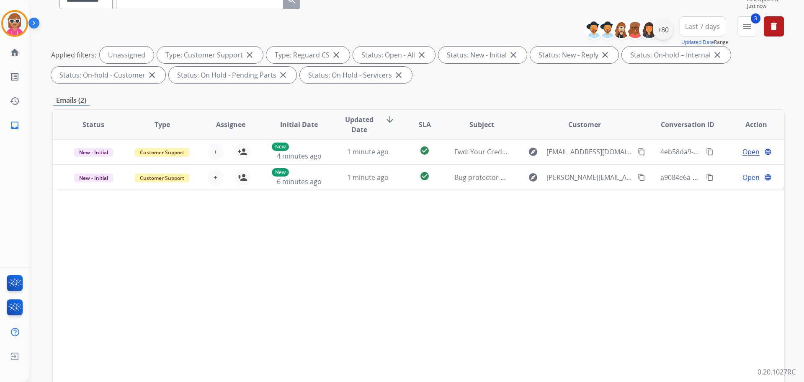
click at [672, 32] on div "**********" at bounding box center [687, 31] width 194 height 30
click at [668, 32] on div "+80" at bounding box center [663, 30] width 20 height 20
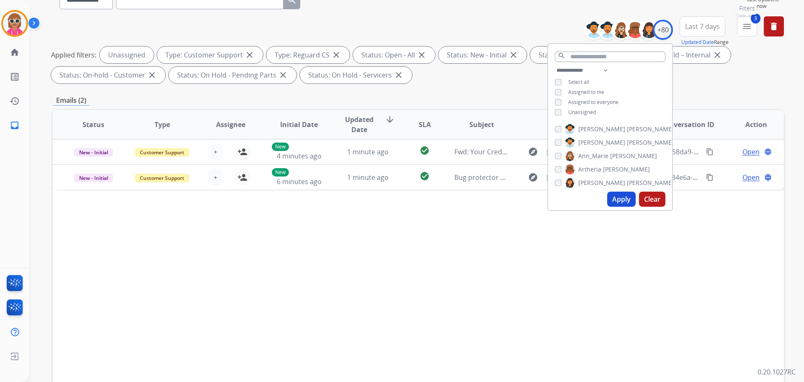
click at [742, 27] on button "3 menu Filters" at bounding box center [747, 26] width 20 height 20
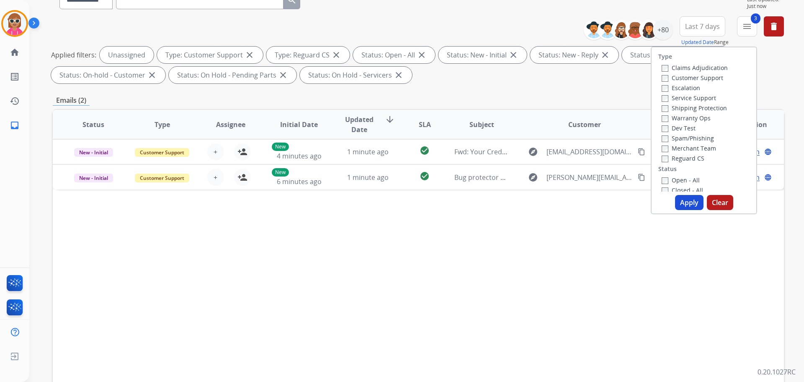
drag, startPoint x: 679, startPoint y: 133, endPoint x: 677, endPoint y: 137, distance: 4.4
click at [677, 137] on div "Spam/Phishing" at bounding box center [695, 138] width 66 height 10
drag, startPoint x: 677, startPoint y: 137, endPoint x: 676, endPoint y: 156, distance: 18.9
click at [677, 138] on label "Spam/Phishing" at bounding box center [688, 138] width 52 height 8
drag, startPoint x: 683, startPoint y: 179, endPoint x: 683, endPoint y: 185, distance: 6.3
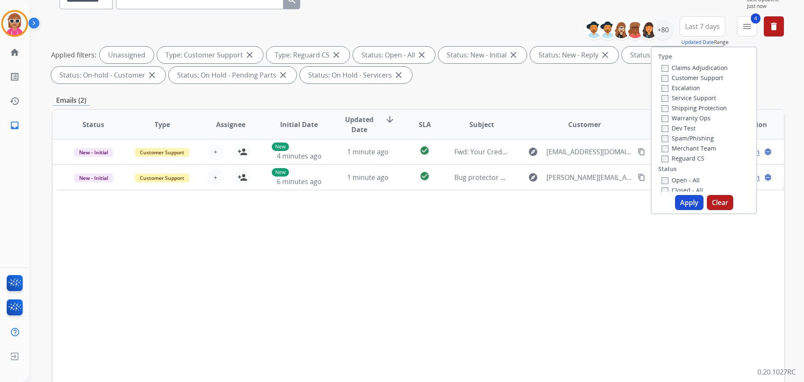
click at [683, 179] on label "Open - All" at bounding box center [681, 180] width 38 height 8
click at [682, 197] on button "Apply" at bounding box center [689, 202] width 28 height 15
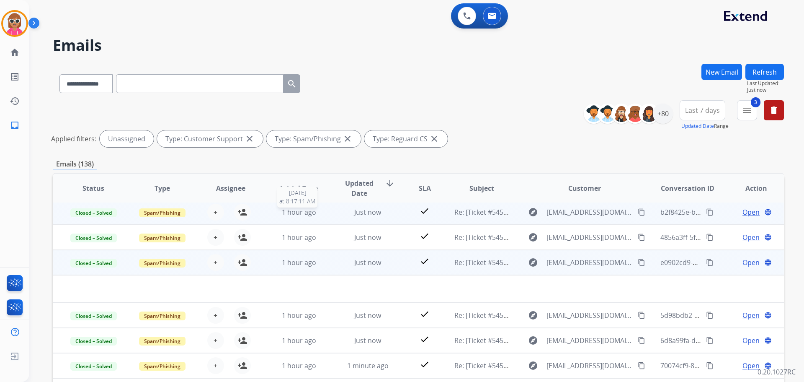
scroll to position [0, 0]
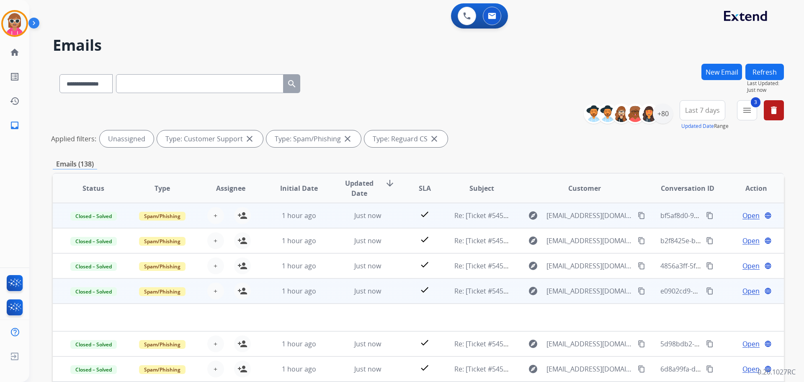
click at [310, 225] on td "1 hour ago" at bounding box center [293, 215] width 69 height 25
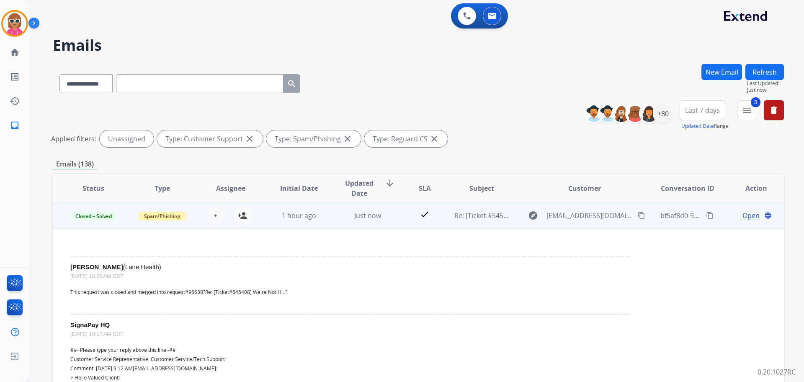
click at [338, 223] on td "Just now" at bounding box center [361, 215] width 69 height 25
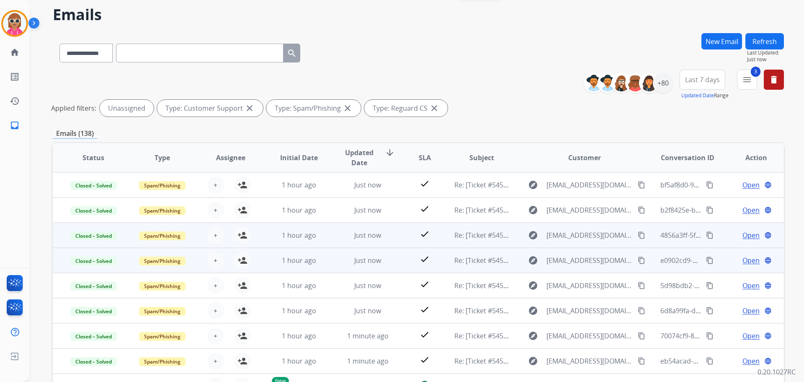
scroll to position [115, 0]
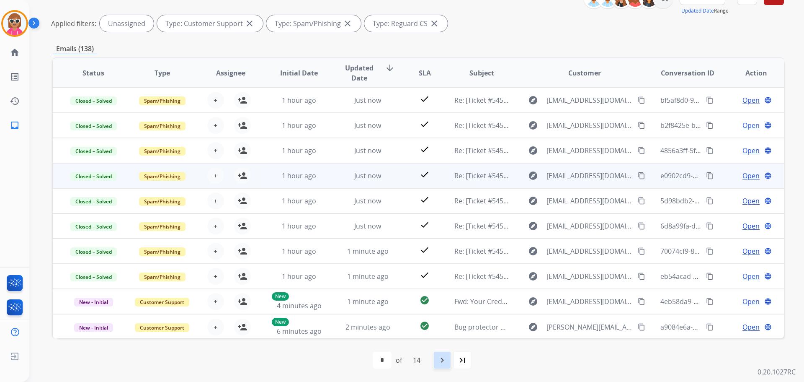
click at [441, 356] on mat-icon "navigate_next" at bounding box center [442, 360] width 10 height 10
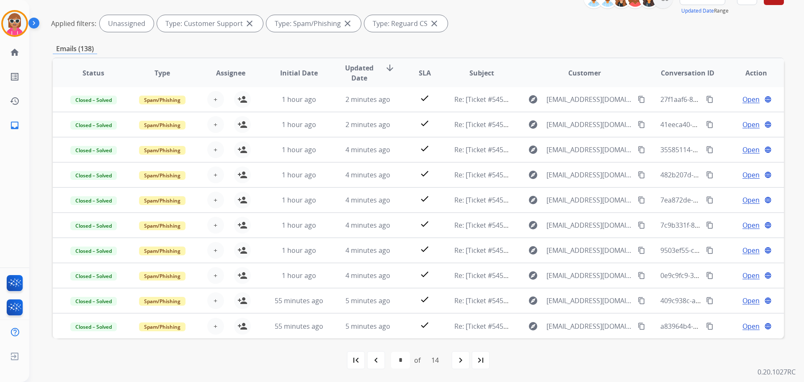
click at [458, 359] on mat-icon "navigate_next" at bounding box center [461, 360] width 10 height 10
select select "*"
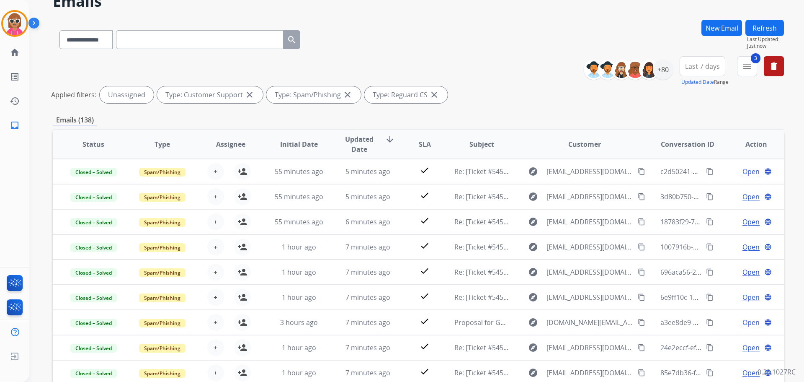
scroll to position [0, 0]
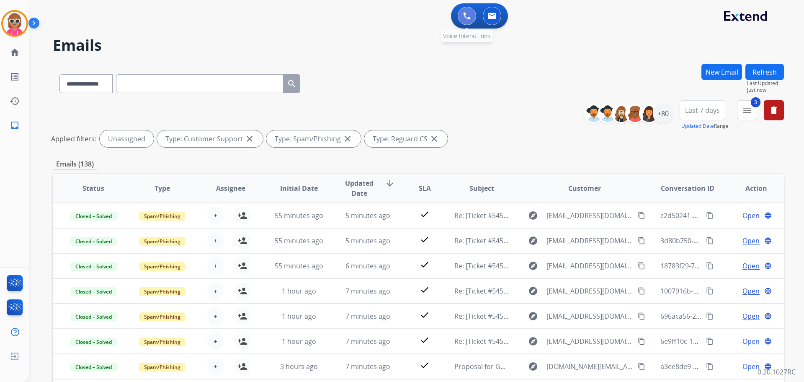
click at [471, 21] on button at bounding box center [467, 16] width 18 height 18
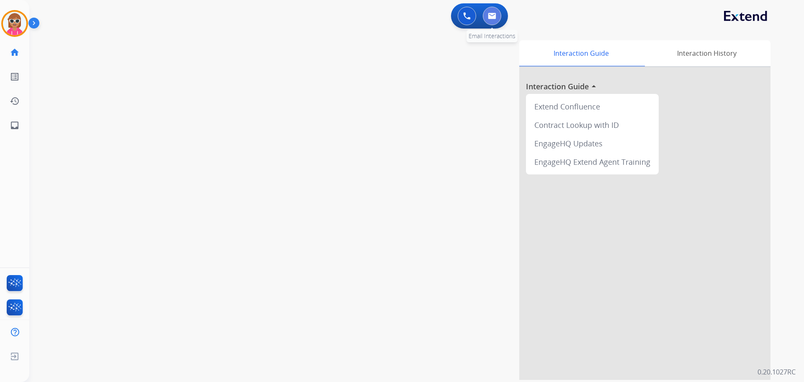
click at [484, 18] on button at bounding box center [492, 16] width 18 height 18
select select "**********"
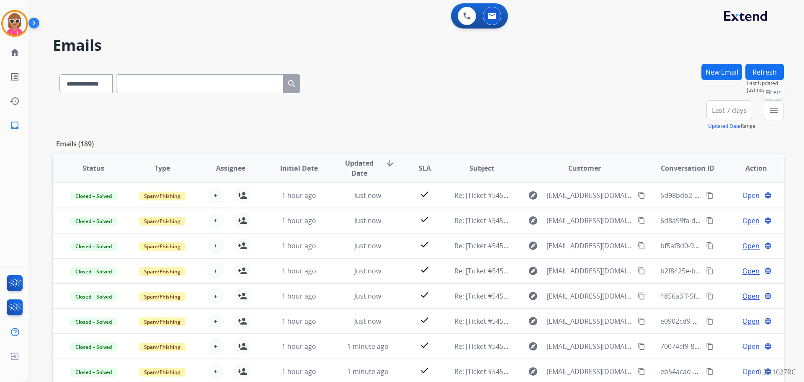
drag, startPoint x: 779, startPoint y: 103, endPoint x: 774, endPoint y: 111, distance: 9.6
click at [775, 109] on button "menu Filters" at bounding box center [774, 110] width 20 height 20
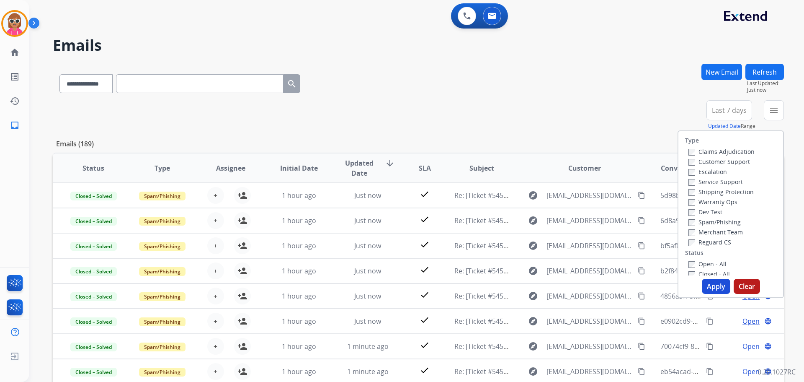
click at [718, 159] on label "Customer Support" at bounding box center [720, 162] width 62 height 8
click at [721, 192] on label "Shipping Protection" at bounding box center [721, 192] width 65 height 8
click at [711, 243] on label "Reguard CS" at bounding box center [710, 242] width 43 height 8
click at [705, 265] on label "Open - All" at bounding box center [708, 264] width 38 height 8
click at [708, 282] on button "Apply" at bounding box center [716, 286] width 28 height 15
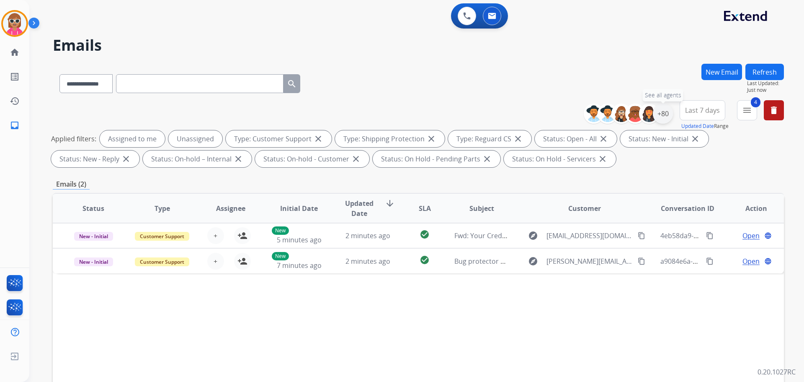
click at [663, 120] on div "+80" at bounding box center [663, 113] width 20 height 20
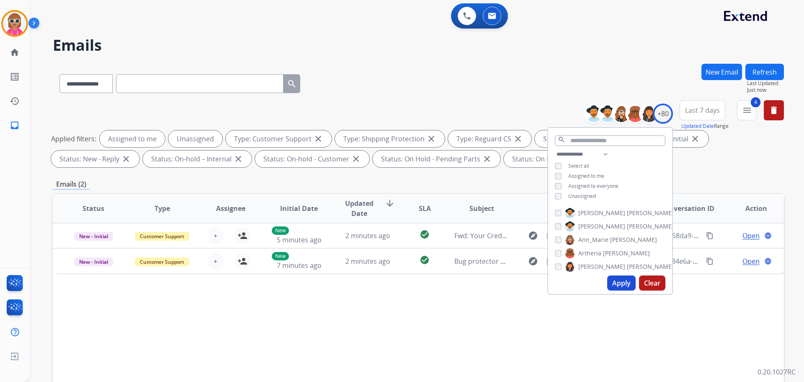
click at [589, 175] on span "Assigned to me" at bounding box center [587, 175] width 36 height 7
click at [617, 286] on button "Apply" at bounding box center [622, 282] width 28 height 15
click at [583, 191] on div "**********" at bounding box center [610, 176] width 124 height 54
drag, startPoint x: 599, startPoint y: 153, endPoint x: 602, endPoint y: 157, distance: 5.1
click at [600, 153] on select "**********" at bounding box center [584, 154] width 58 height 10
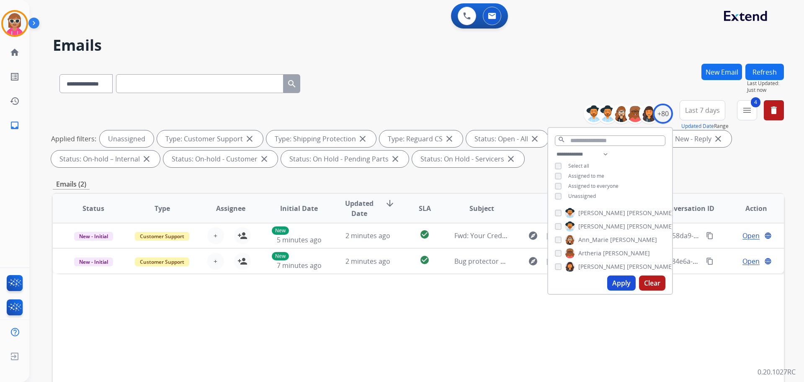
drag, startPoint x: 635, startPoint y: 165, endPoint x: 624, endPoint y: 176, distance: 15.4
click at [630, 172] on div "**********" at bounding box center [610, 176] width 124 height 54
drag, startPoint x: 593, startPoint y: 195, endPoint x: 592, endPoint y: 189, distance: 6.4
click at [593, 195] on span "Unassigned" at bounding box center [583, 195] width 28 height 7
drag, startPoint x: 597, startPoint y: 152, endPoint x: 597, endPoint y: 158, distance: 5.9
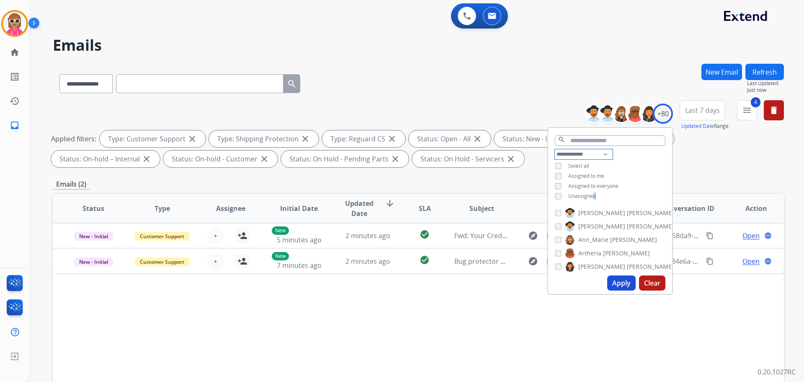
click at [597, 152] on select "**********" at bounding box center [584, 154] width 58 height 10
select select "**********"
click at [555, 149] on select "**********" at bounding box center [584, 154] width 58 height 10
click at [628, 160] on div "**********" at bounding box center [610, 171] width 124 height 44
click at [769, 121] on div "**********" at bounding box center [687, 115] width 194 height 30
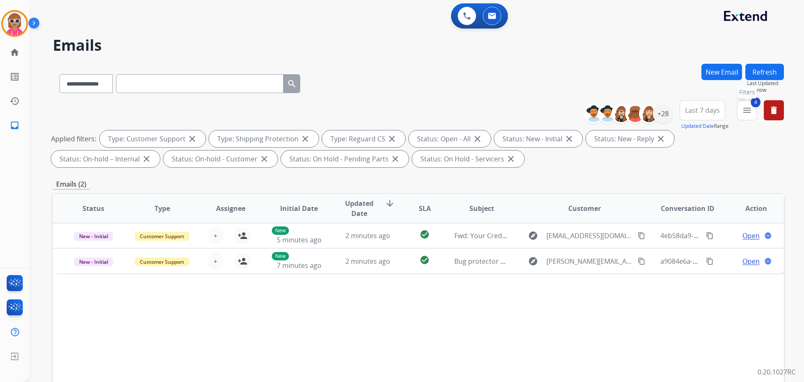
click at [749, 117] on button "4 menu Filters" at bounding box center [747, 110] width 20 height 20
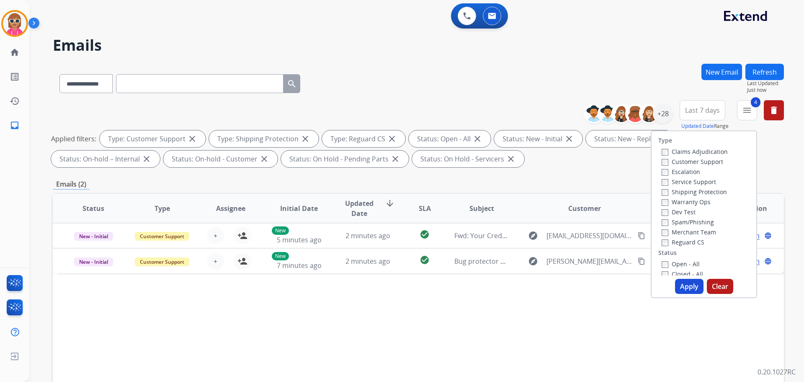
click at [675, 289] on button "Apply" at bounding box center [689, 286] width 28 height 15
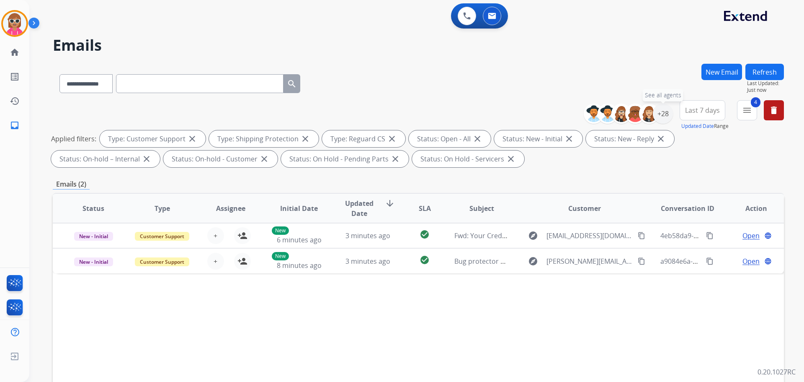
drag, startPoint x: 659, startPoint y: 114, endPoint x: 654, endPoint y: 122, distance: 9.6
click at [658, 113] on div "+28" at bounding box center [663, 113] width 20 height 20
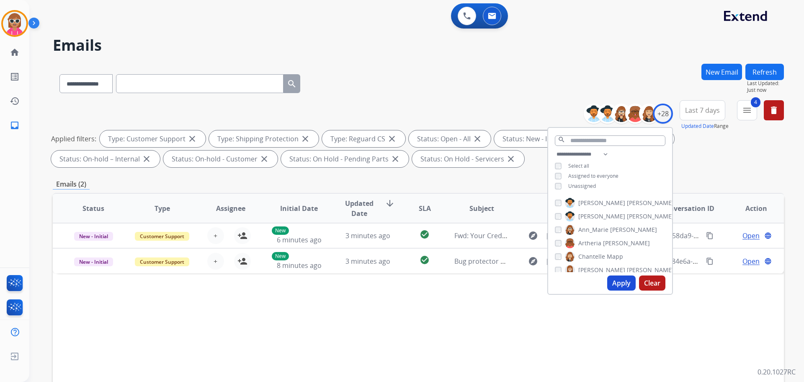
click at [590, 200] on span "[PERSON_NAME]" at bounding box center [602, 203] width 47 height 8
click at [592, 200] on span "[PERSON_NAME]" at bounding box center [602, 203] width 47 height 8
click at [597, 242] on span "Artheria" at bounding box center [590, 243] width 23 height 8
click at [590, 256] on span "Chantelle" at bounding box center [592, 256] width 27 height 8
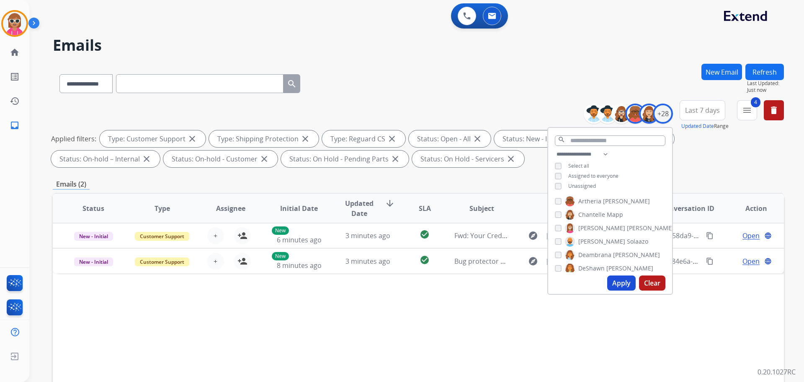
drag, startPoint x: 592, startPoint y: 225, endPoint x: 595, endPoint y: 235, distance: 9.9
click at [592, 226] on span "[PERSON_NAME]" at bounding box center [602, 228] width 47 height 8
click at [627, 242] on span "Solaazo" at bounding box center [637, 241] width 21 height 8
click at [598, 256] on span "Deambrana" at bounding box center [595, 255] width 33 height 8
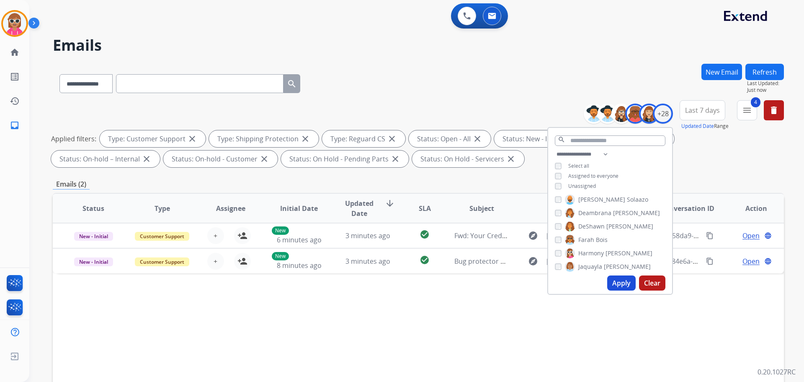
click at [596, 240] on span "Bois" at bounding box center [602, 239] width 12 height 8
click at [596, 242] on span "Bois" at bounding box center [602, 239] width 12 height 8
click at [592, 261] on span "Keyanta" at bounding box center [590, 265] width 23 height 8
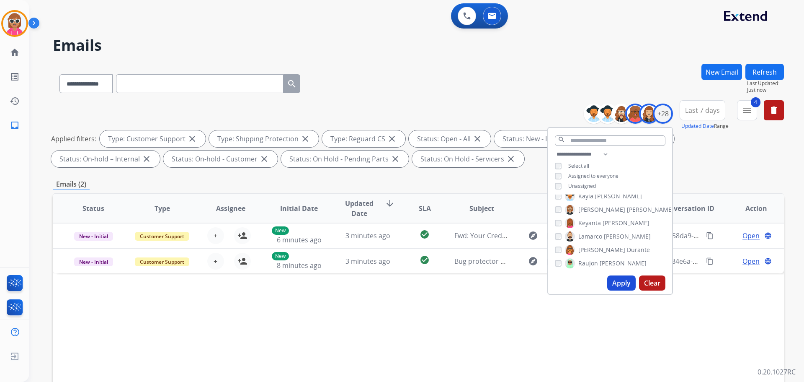
click at [592, 260] on span "Raujon" at bounding box center [589, 263] width 20 height 8
click at [592, 219] on span "Shqnetta" at bounding box center [592, 219] width 26 height 8
click at [608, 279] on button "Apply" at bounding box center [622, 282] width 28 height 15
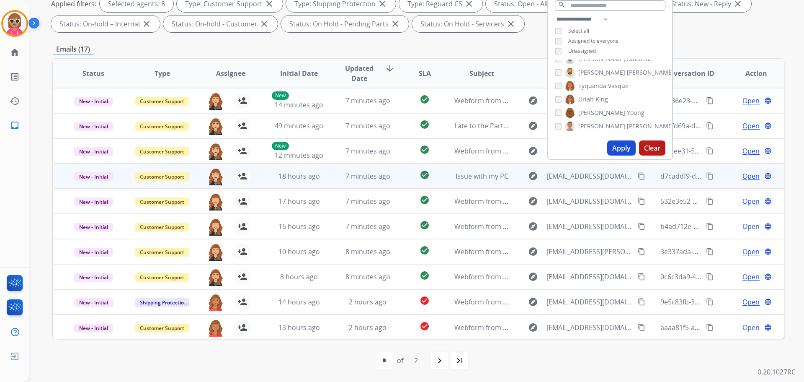
scroll to position [135, 0]
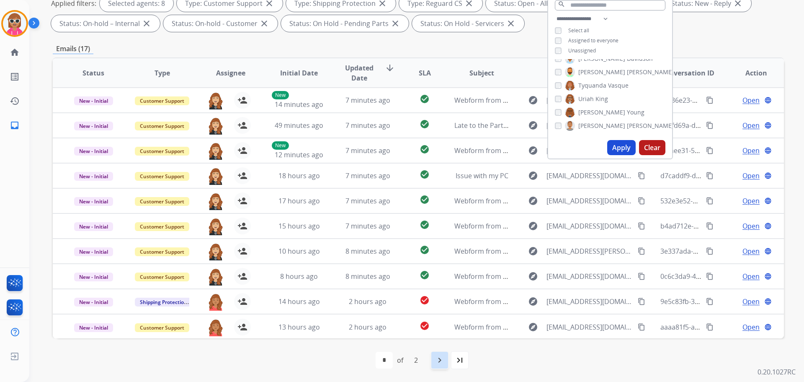
click at [435, 359] on mat-icon "navigate_next" at bounding box center [440, 360] width 10 height 10
select select "*"
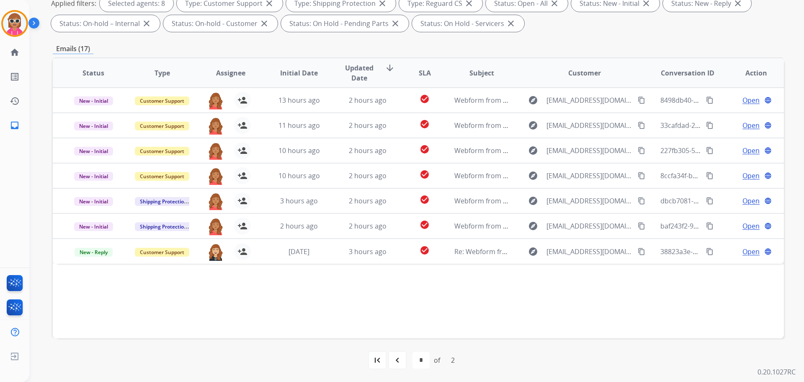
drag, startPoint x: 326, startPoint y: 335, endPoint x: 317, endPoint y: 337, distance: 9.2
click at [319, 337] on div "Status Type Assignee Initial Date Updated Date arrow_downward SLA Subject Custo…" at bounding box center [419, 197] width 732 height 281
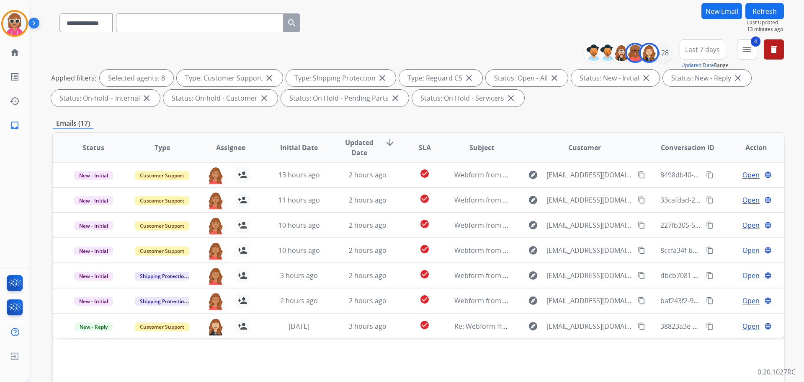
scroll to position [0, 0]
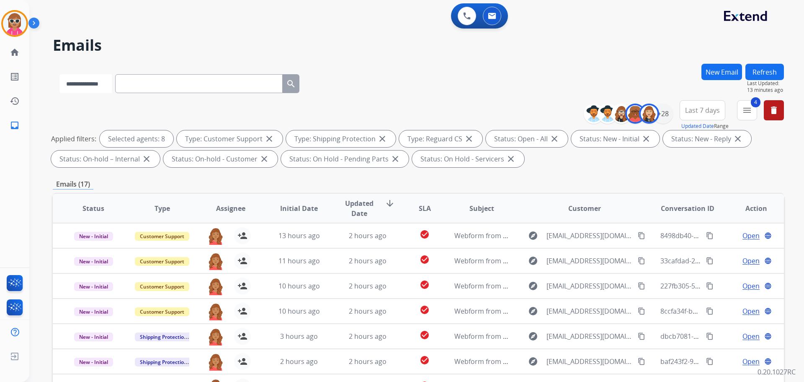
drag, startPoint x: 97, startPoint y: 85, endPoint x: 97, endPoint y: 91, distance: 5.0
click at [96, 86] on select "**********" at bounding box center [85, 83] width 52 height 19
select select "**********"
click at [59, 74] on select "**********" at bounding box center [85, 83] width 52 height 19
click at [160, 78] on input "text" at bounding box center [200, 83] width 168 height 19
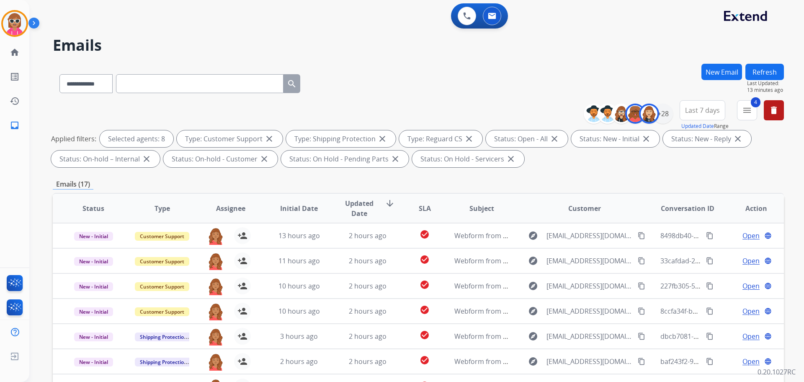
paste input "**********"
type input "**********"
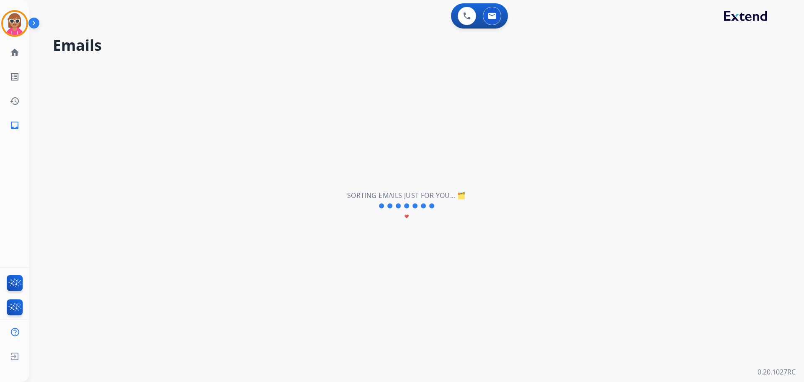
select select "*"
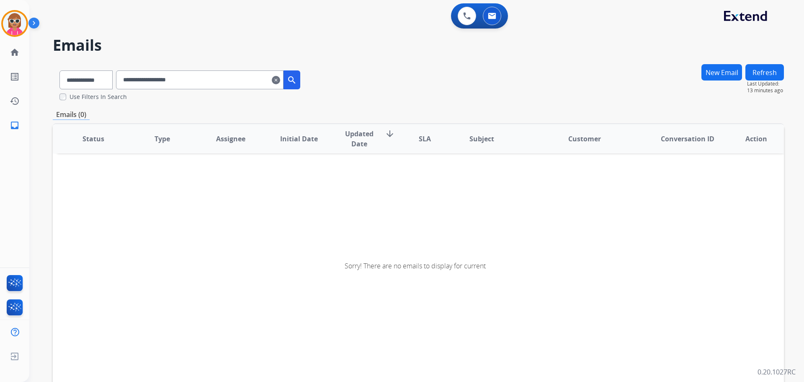
click at [212, 85] on input "**********" at bounding box center [200, 79] width 168 height 19
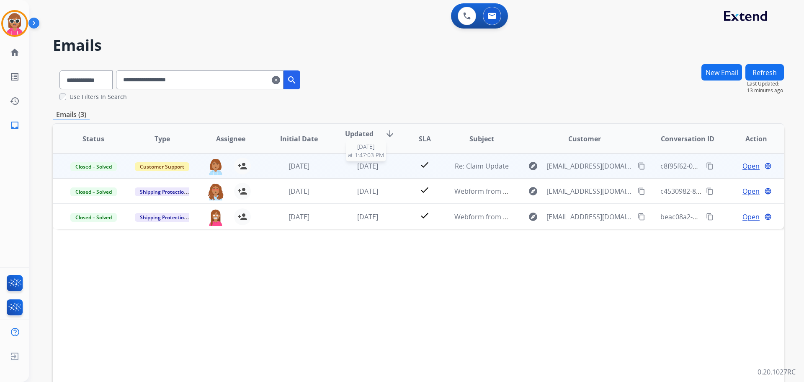
click at [387, 167] on div "[DATE]" at bounding box center [368, 166] width 55 height 10
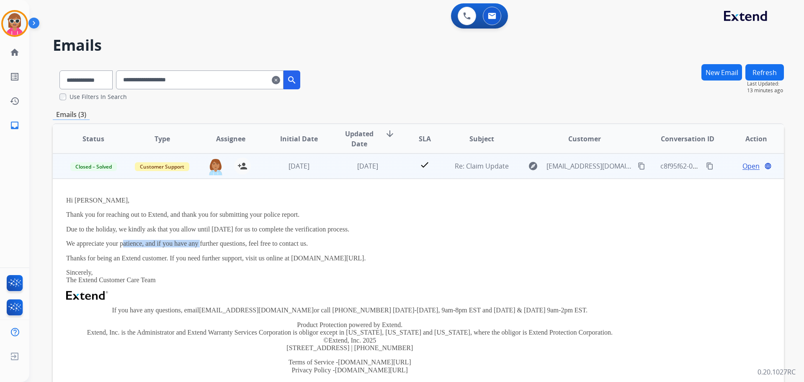
drag, startPoint x: 122, startPoint y: 243, endPoint x: 199, endPoint y: 246, distance: 77.1
click at [199, 246] on p "We appreciate your patience, and if you have any further questions, feel free t…" at bounding box center [350, 244] width 568 height 8
click at [743, 167] on span "Open" at bounding box center [751, 166] width 17 height 10
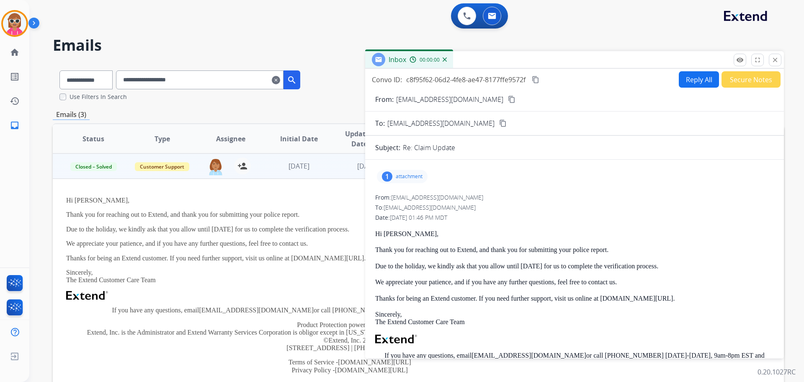
drag, startPoint x: 391, startPoint y: 178, endPoint x: 395, endPoint y: 181, distance: 4.5
click at [392, 179] on div "1 attachment" at bounding box center [402, 176] width 51 height 13
click at [408, 201] on div at bounding box center [405, 197] width 42 height 29
